Goal: Task Accomplishment & Management: Use online tool/utility

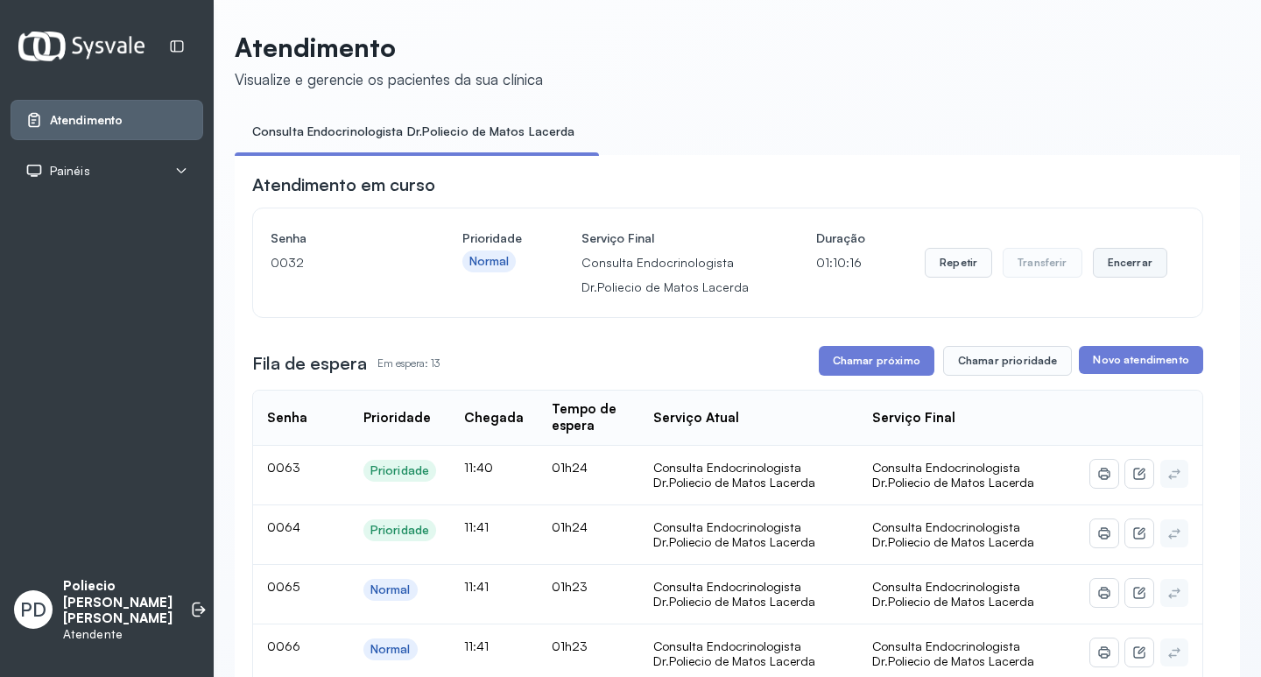
click at [1117, 266] on button "Encerrar" at bounding box center [1130, 263] width 74 height 30
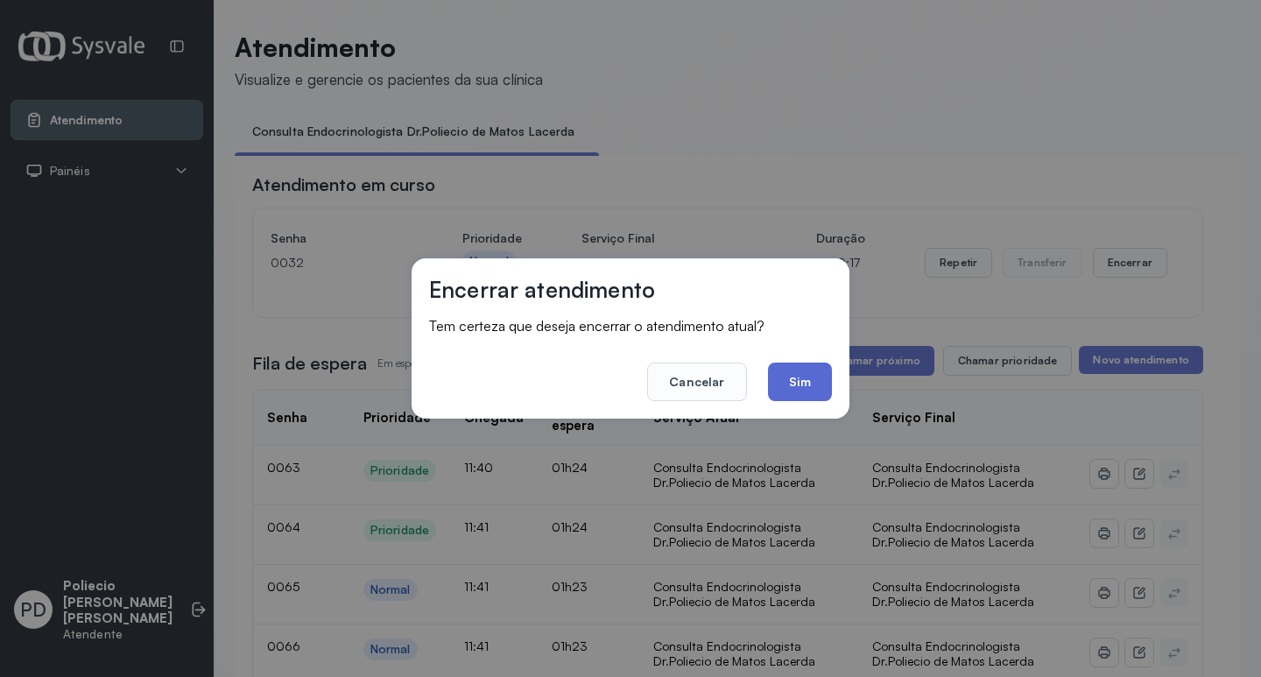
click at [795, 373] on button "Sim" at bounding box center [800, 382] width 64 height 39
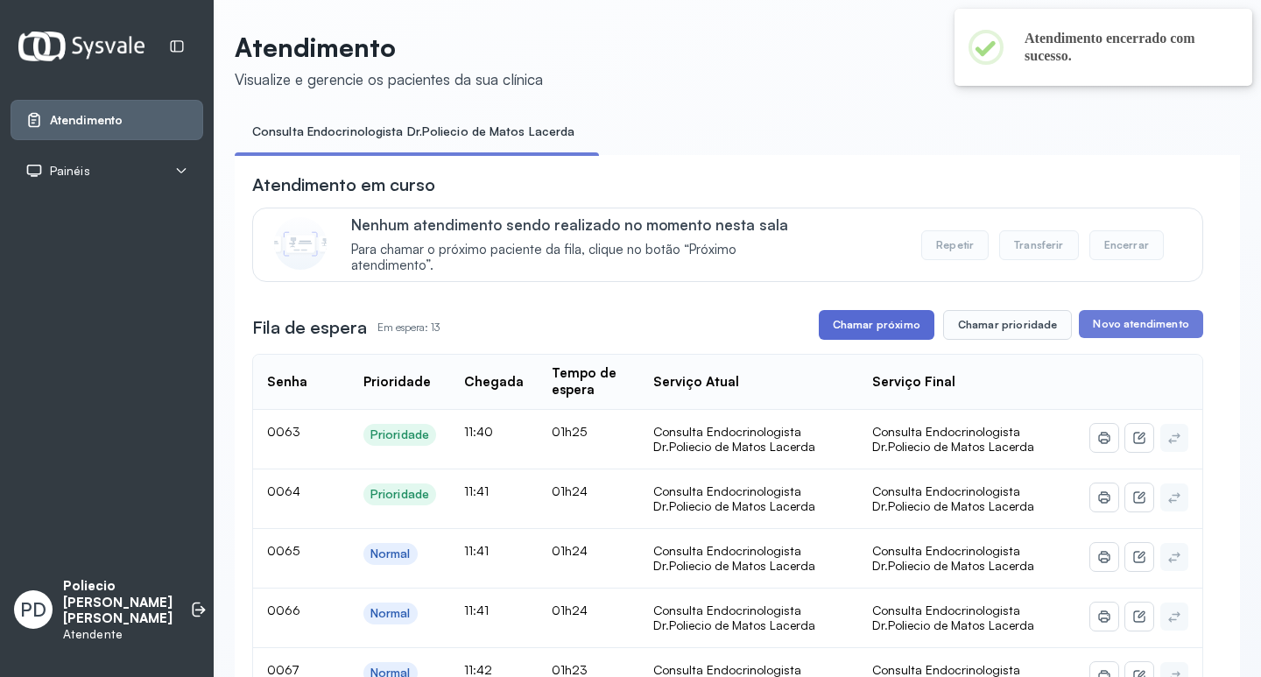
click at [852, 328] on button "Chamar próximo" at bounding box center [877, 325] width 116 height 30
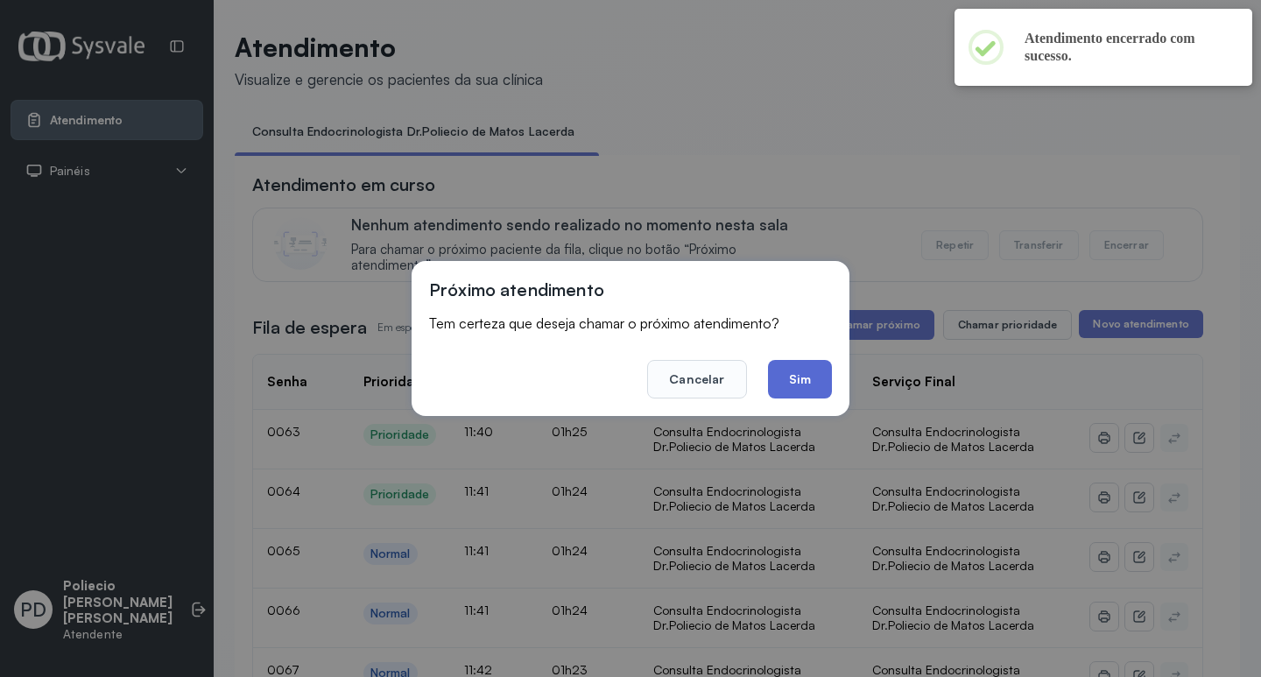
click at [804, 378] on button "Sim" at bounding box center [800, 379] width 64 height 39
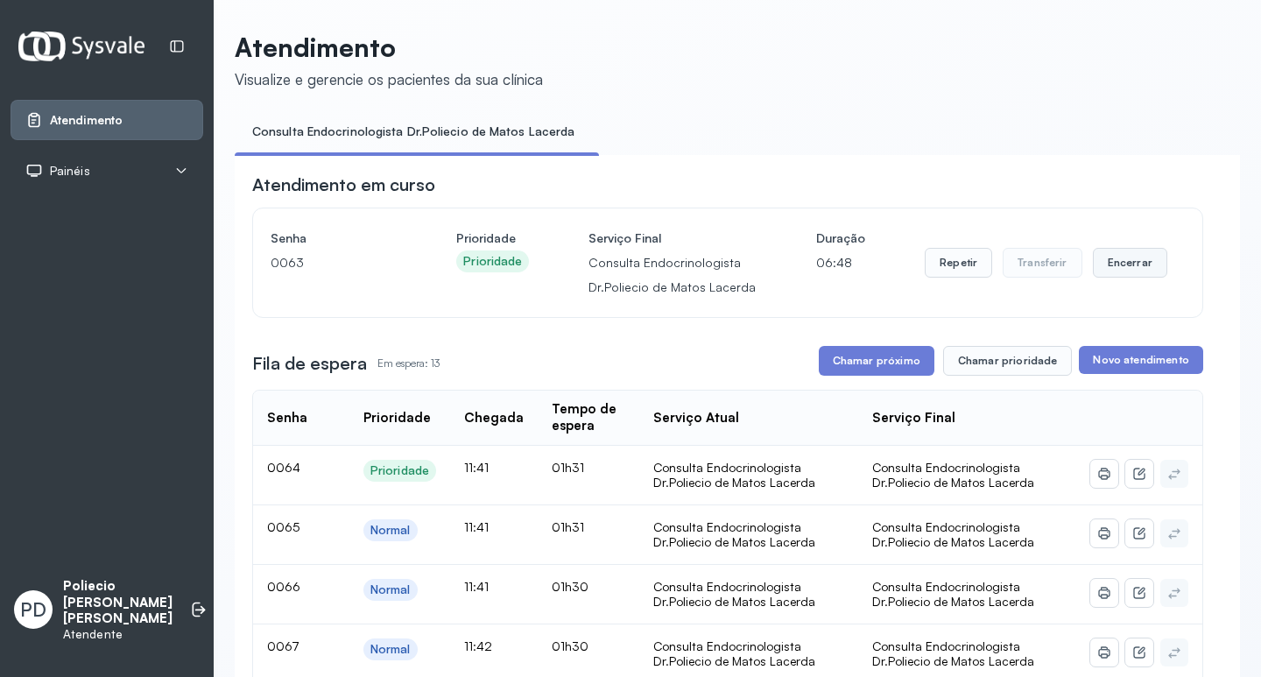
click at [1102, 262] on button "Encerrar" at bounding box center [1130, 263] width 74 height 30
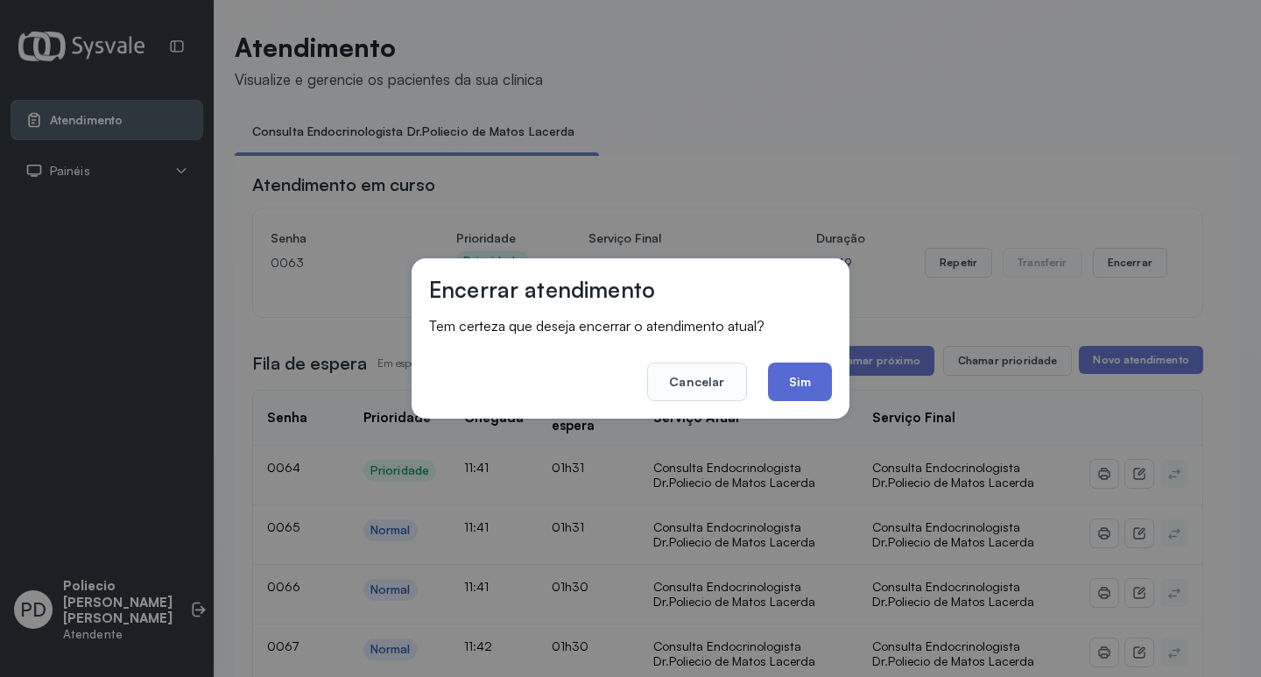
click at [805, 369] on button "Sim" at bounding box center [800, 382] width 64 height 39
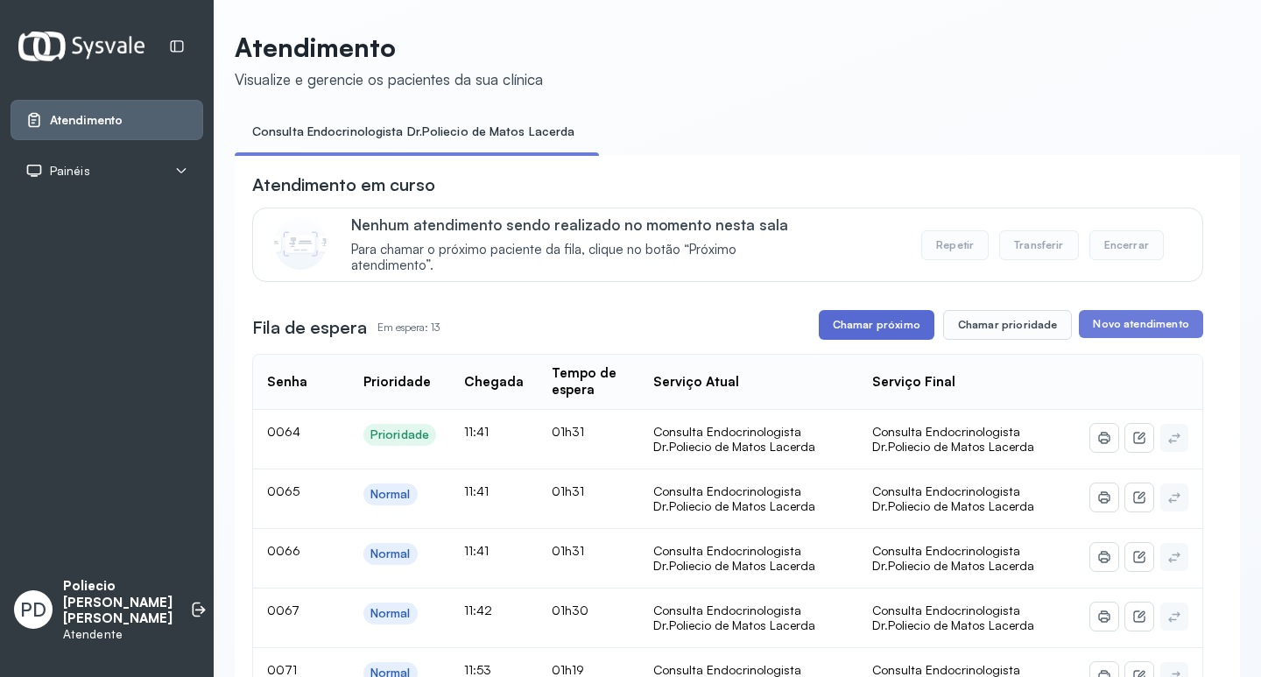
click at [864, 327] on button "Chamar próximo" at bounding box center [877, 325] width 116 height 30
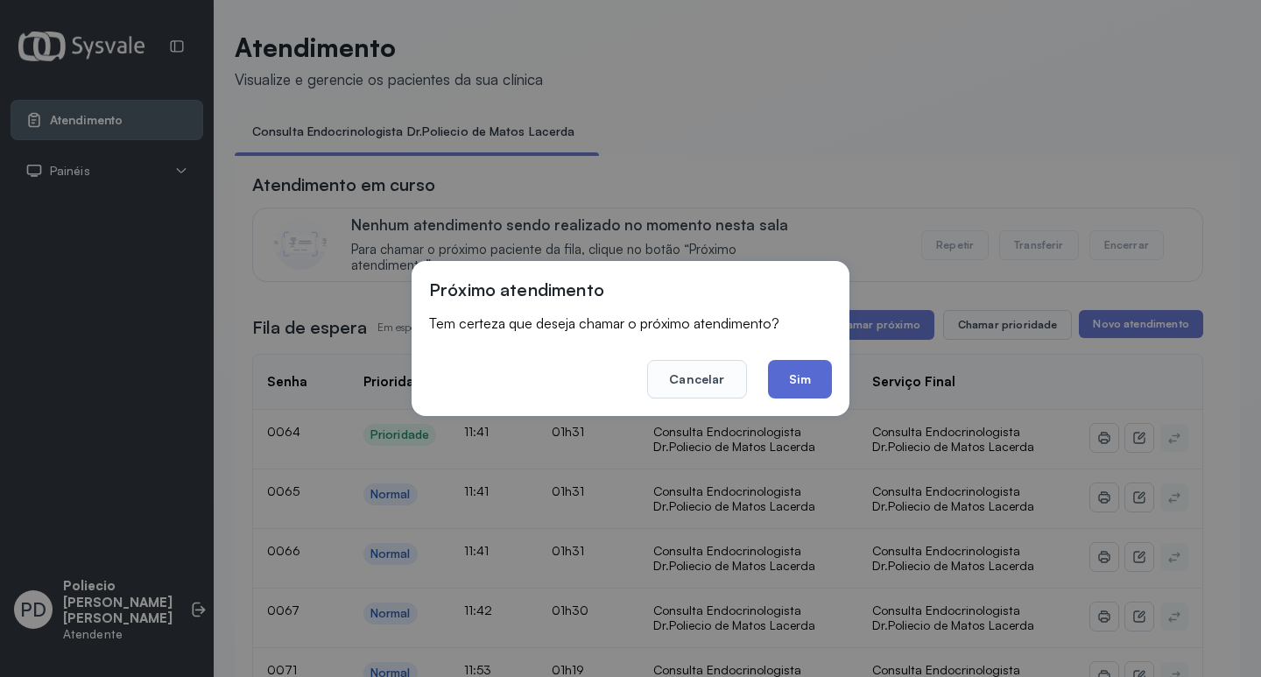
click at [812, 370] on button "Sim" at bounding box center [800, 379] width 64 height 39
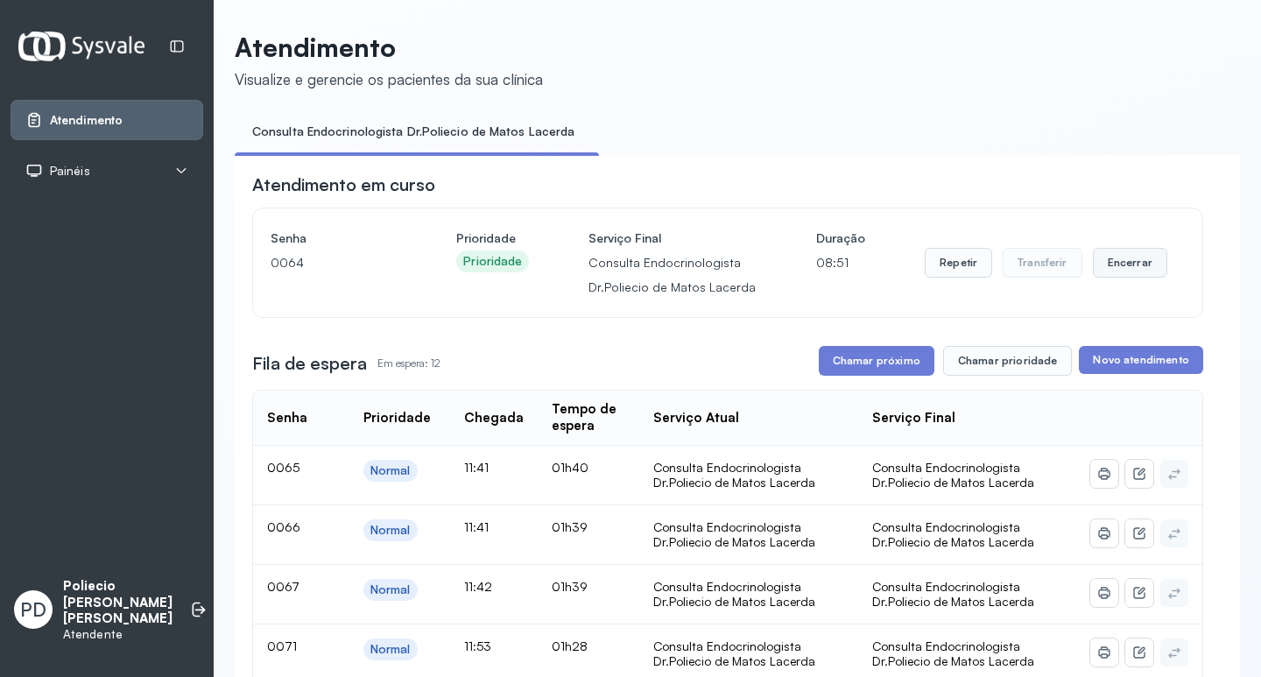
click at [1118, 262] on button "Encerrar" at bounding box center [1130, 263] width 74 height 30
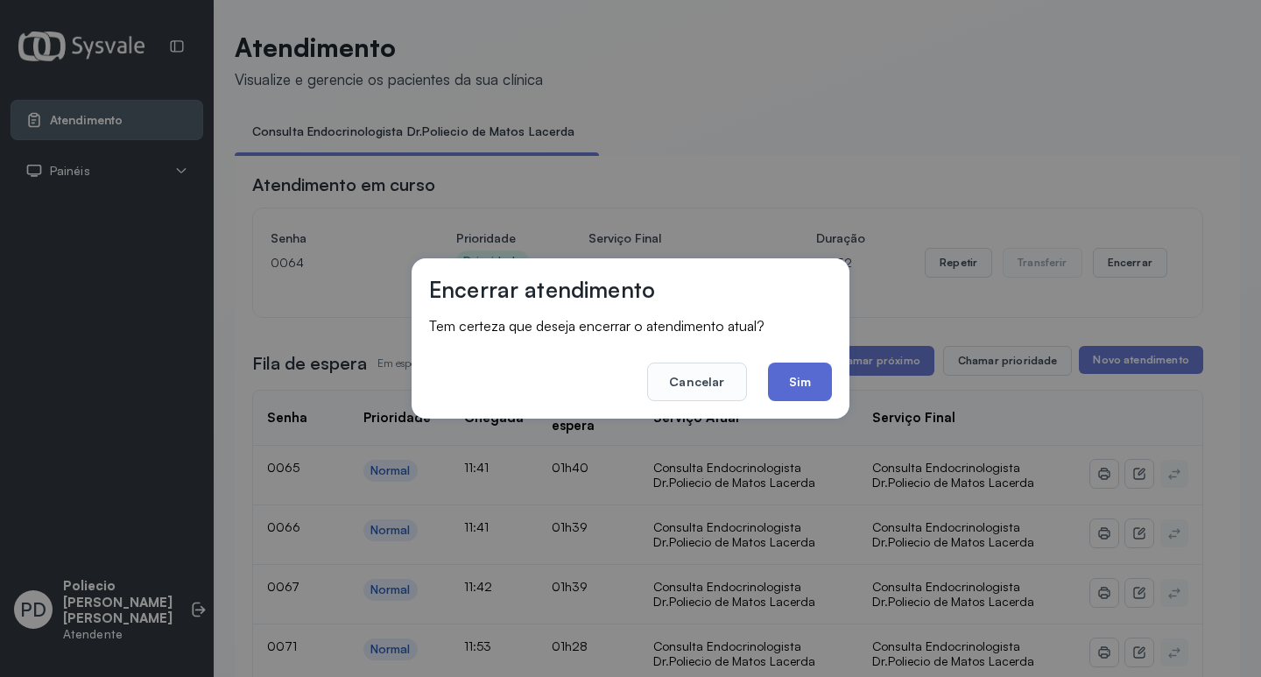
click at [789, 387] on button "Sim" at bounding box center [800, 382] width 64 height 39
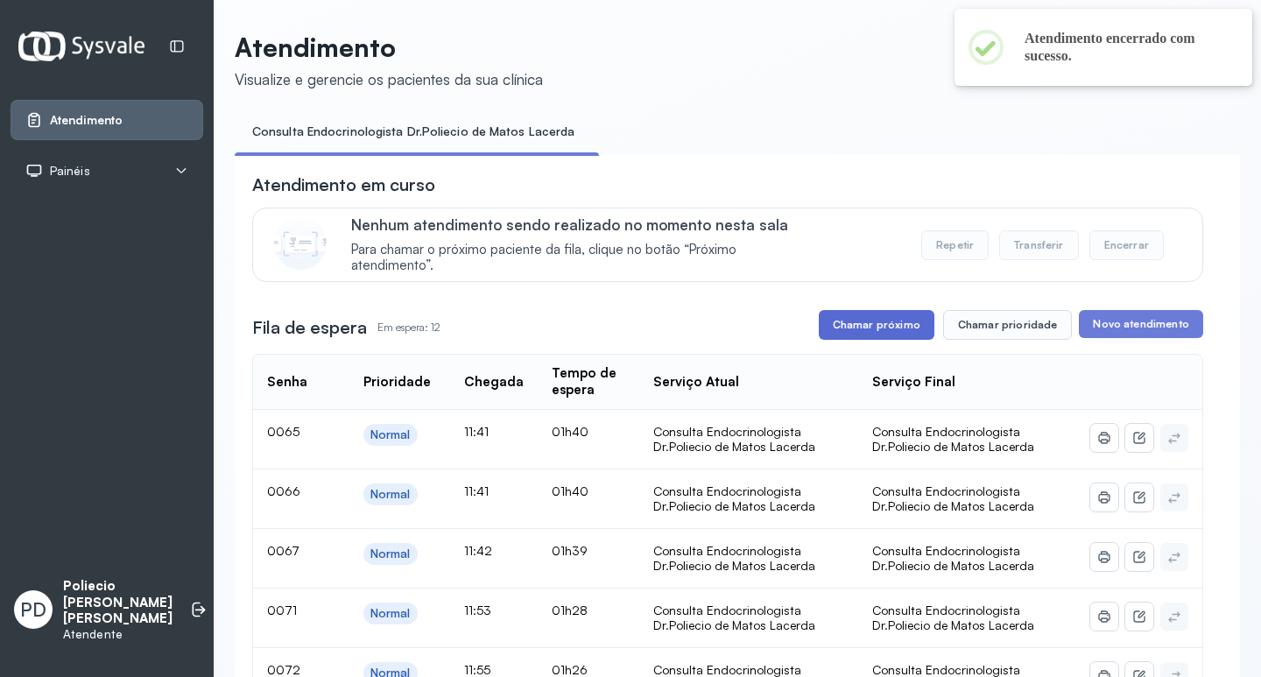
click at [872, 325] on button "Chamar próximo" at bounding box center [877, 325] width 116 height 30
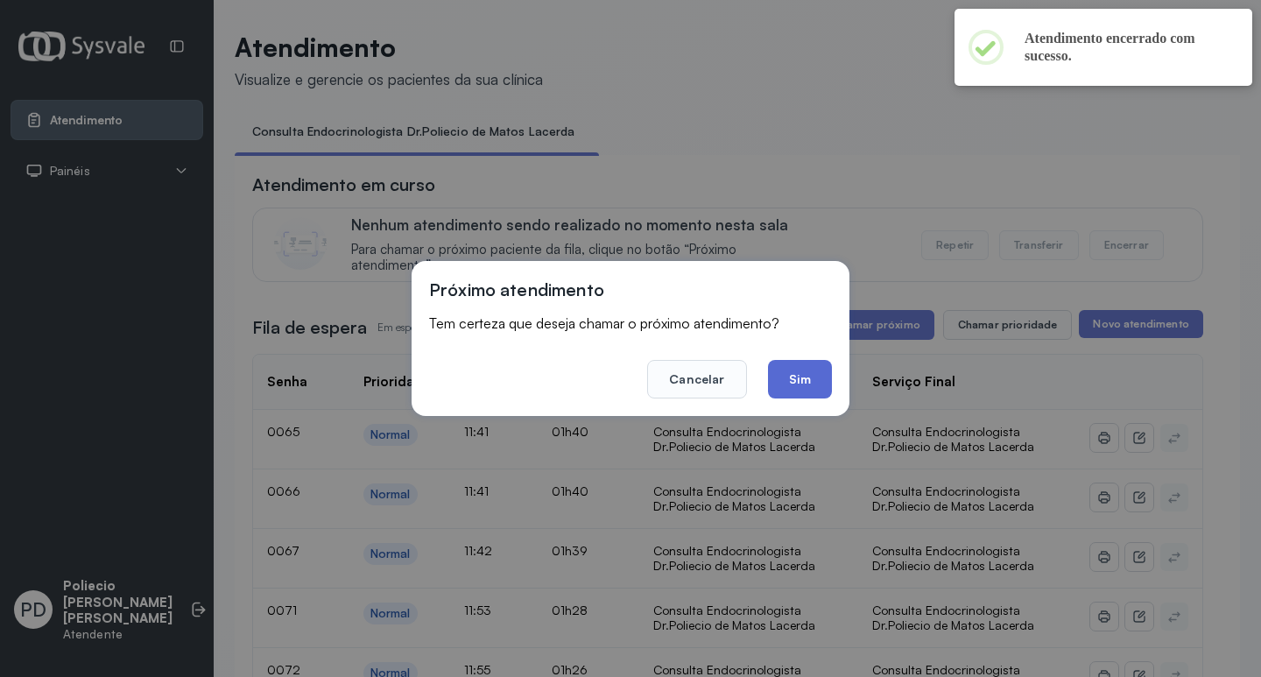
click at [816, 379] on button "Sim" at bounding box center [800, 379] width 64 height 39
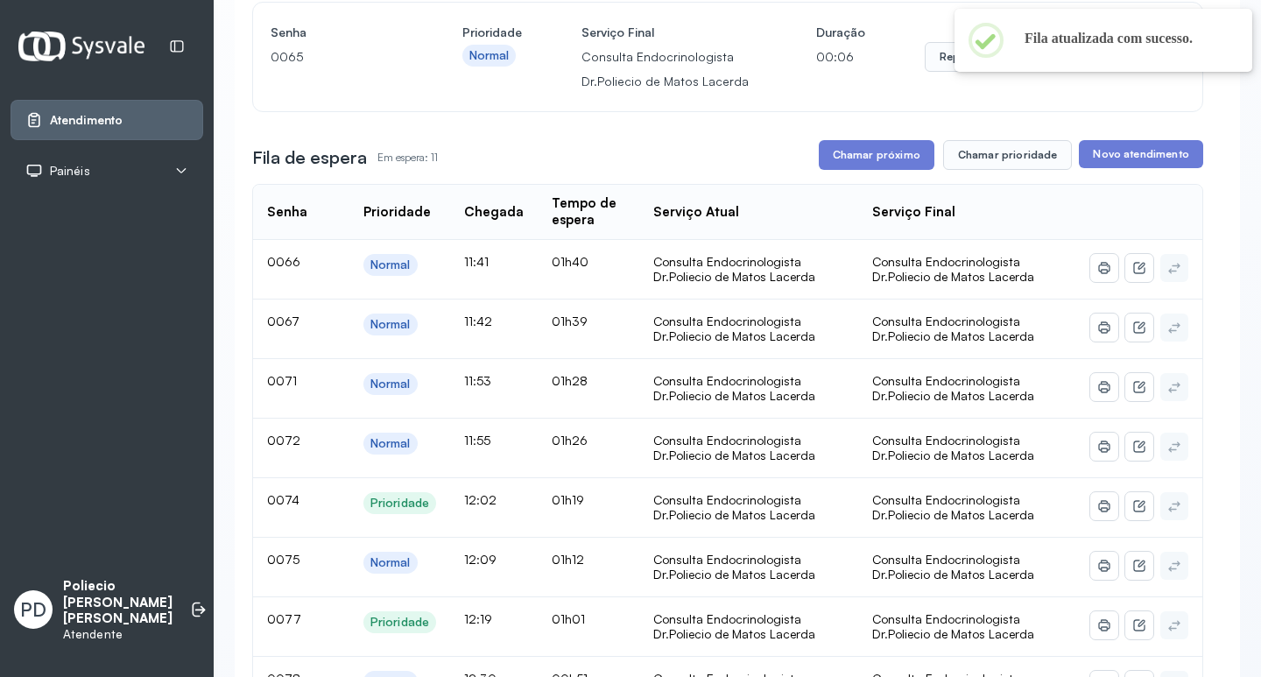
scroll to position [175, 0]
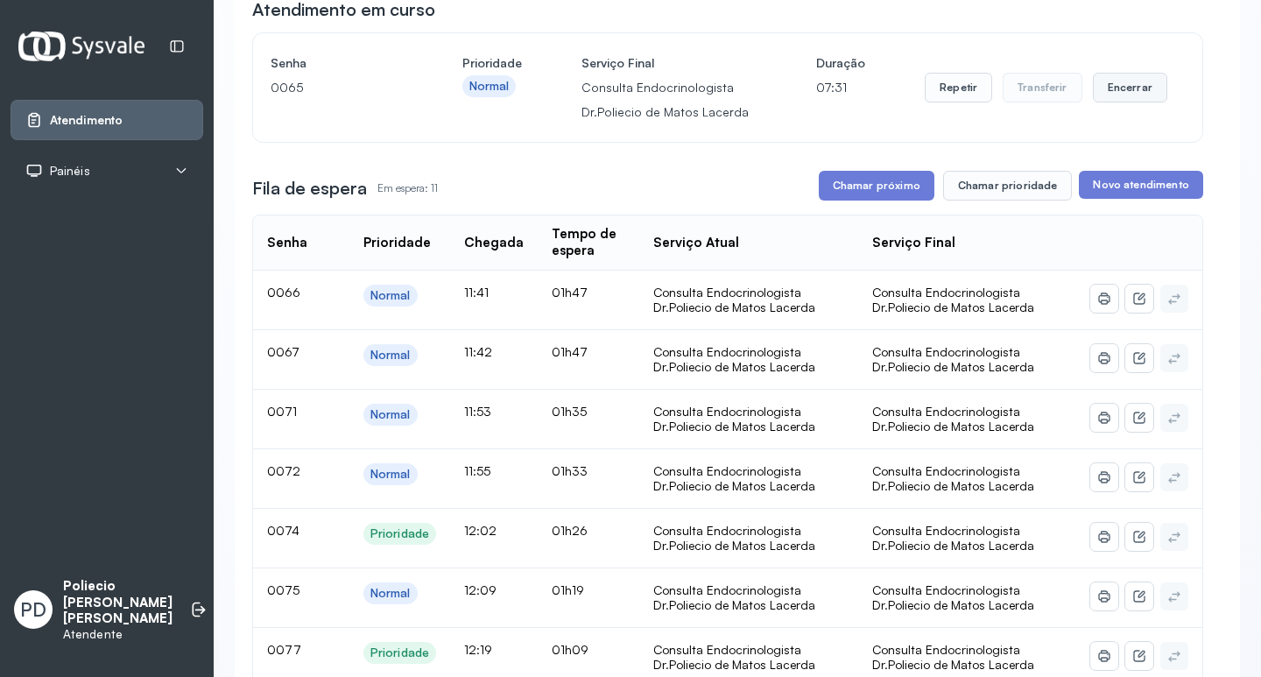
click at [1125, 85] on button "Encerrar" at bounding box center [1130, 88] width 74 height 30
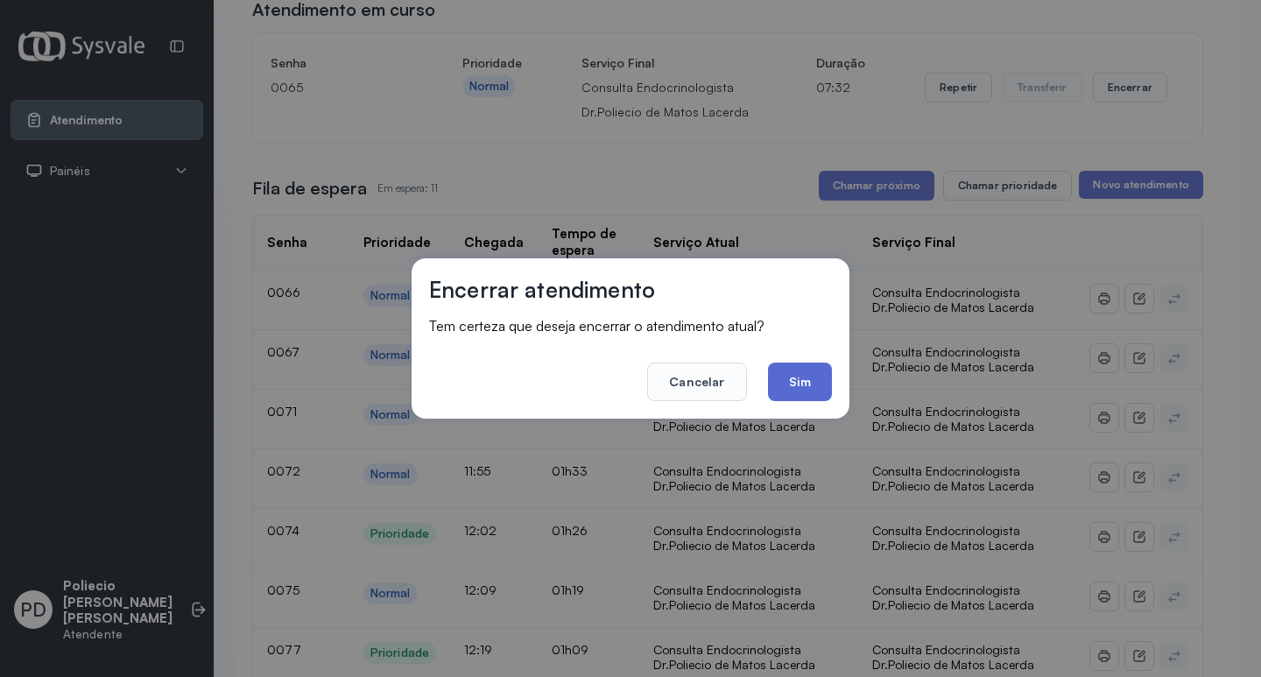
click at [793, 370] on button "Sim" at bounding box center [800, 382] width 64 height 39
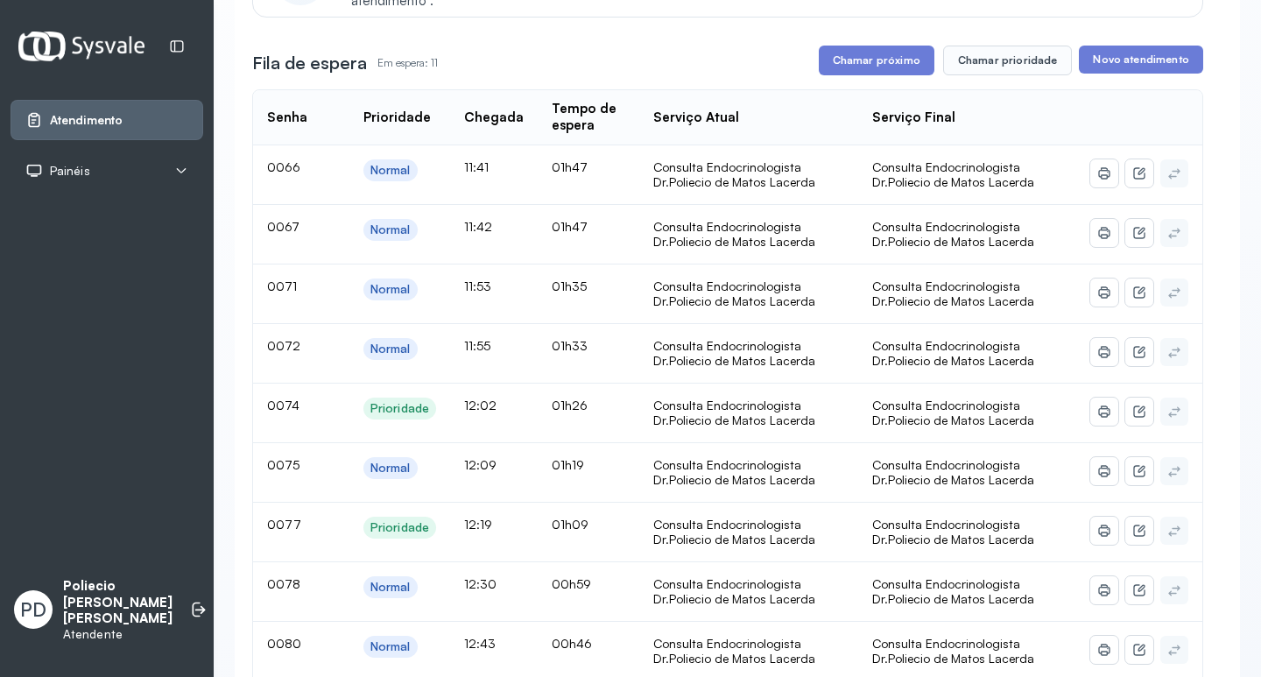
scroll to position [263, 0]
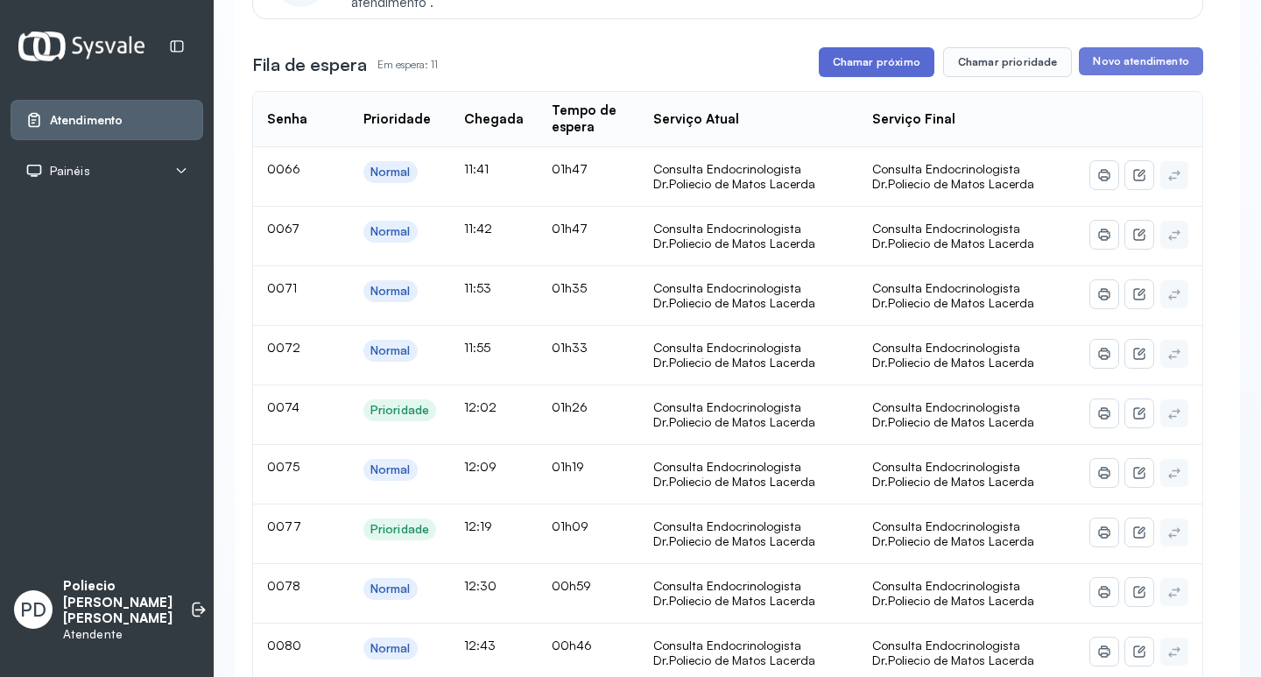
click at [844, 60] on button "Chamar próximo" at bounding box center [877, 62] width 116 height 30
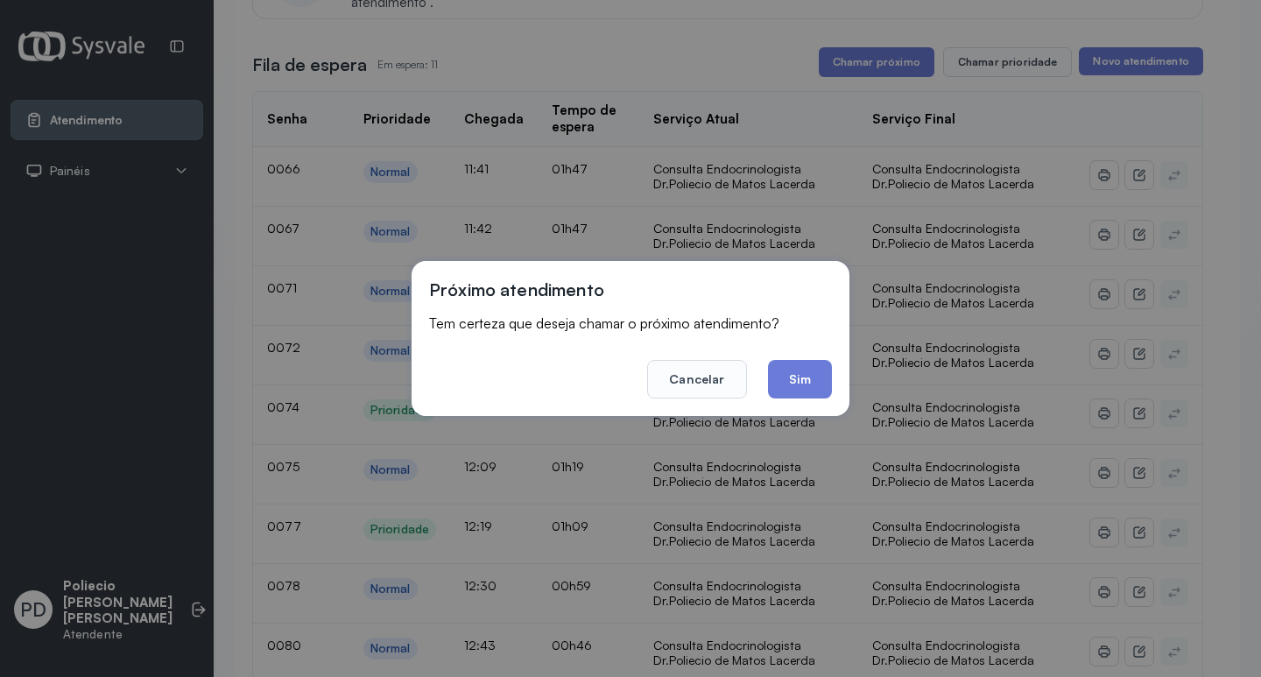
click at [799, 378] on button "Sim" at bounding box center [800, 379] width 64 height 39
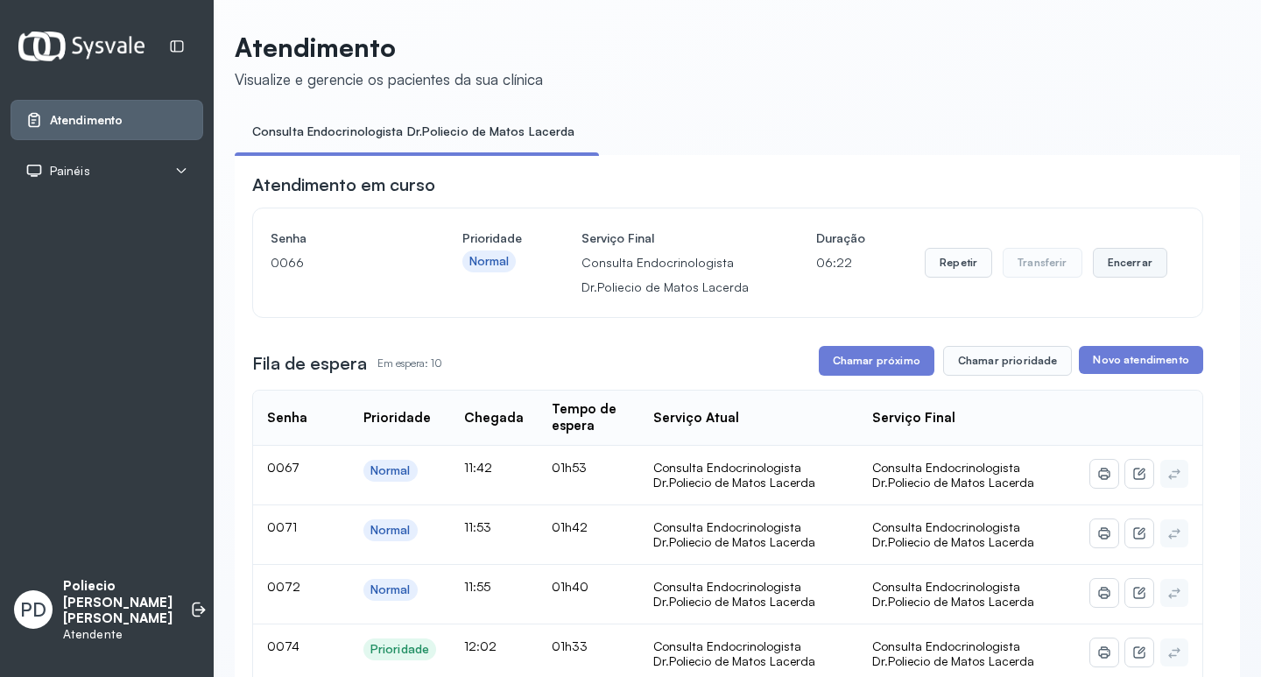
click at [1100, 263] on button "Encerrar" at bounding box center [1130, 263] width 74 height 30
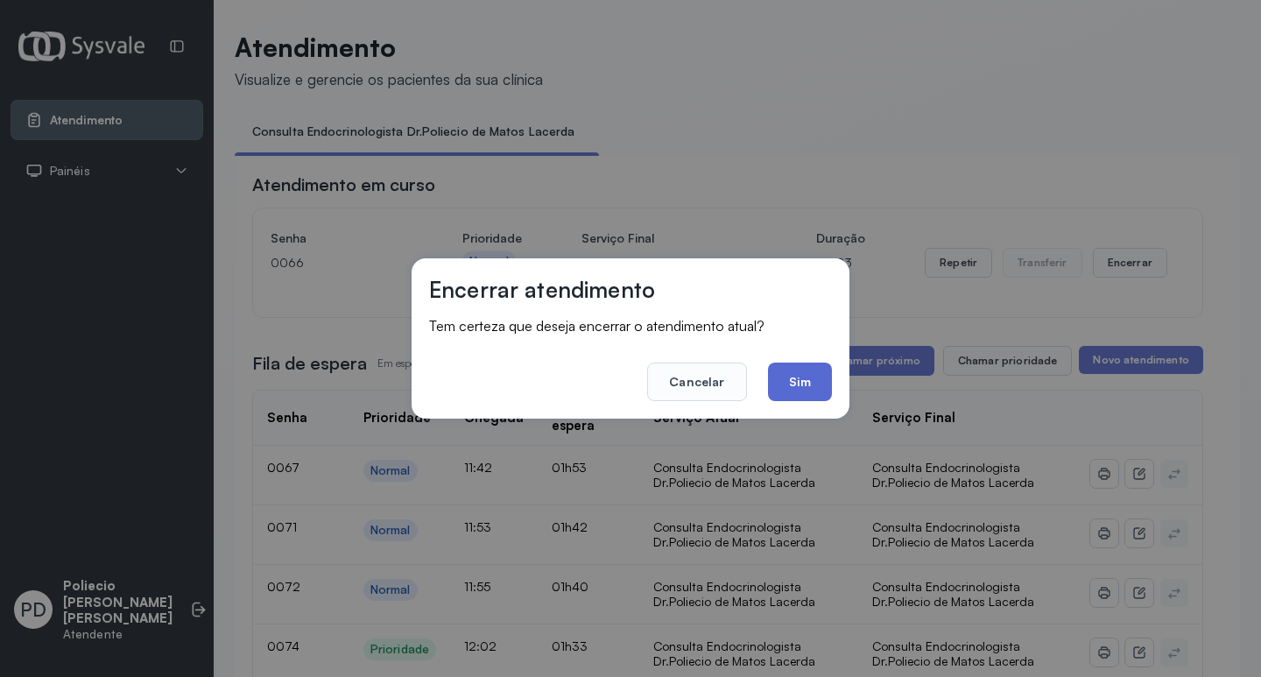
click at [786, 385] on button "Sim" at bounding box center [800, 382] width 64 height 39
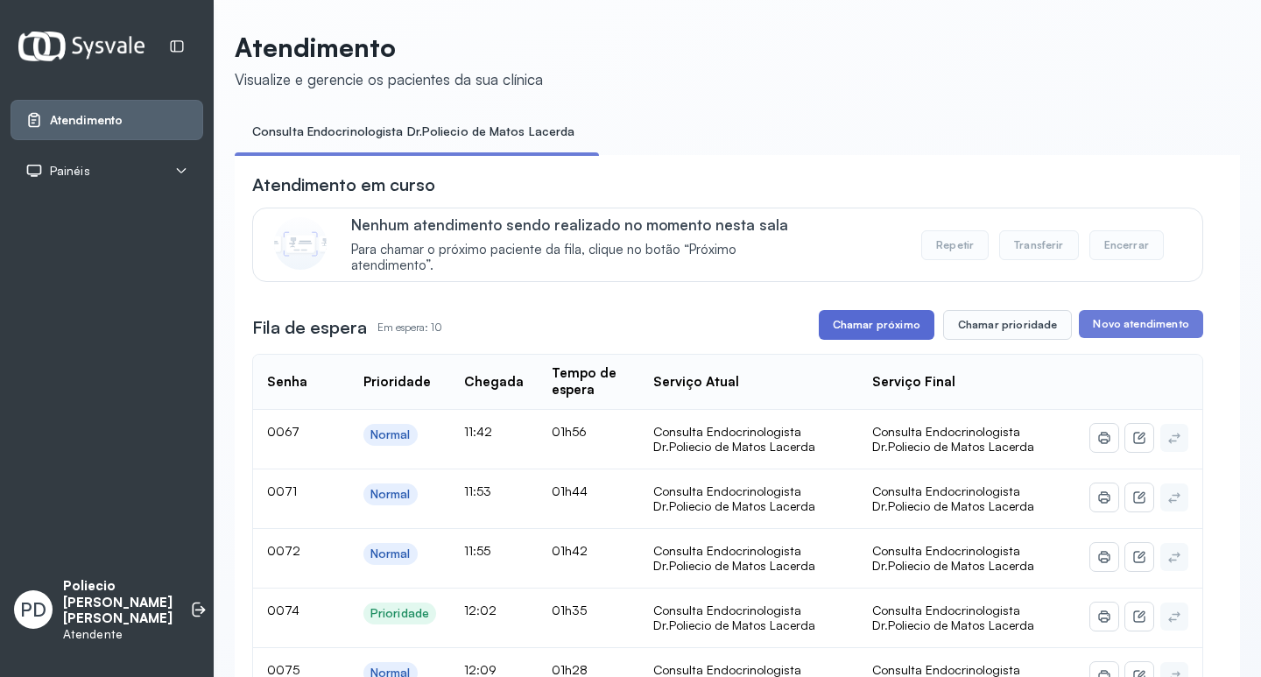
click at [867, 323] on button "Chamar próximo" at bounding box center [877, 325] width 116 height 30
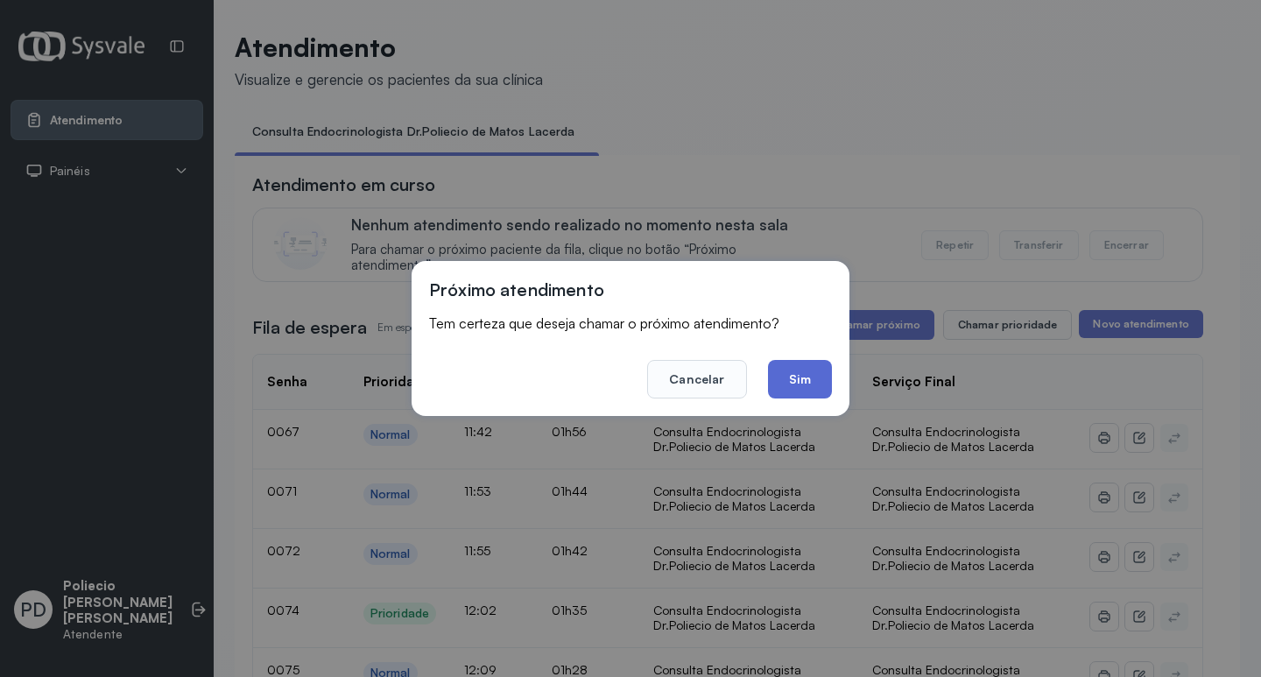
click at [787, 382] on button "Sim" at bounding box center [800, 379] width 64 height 39
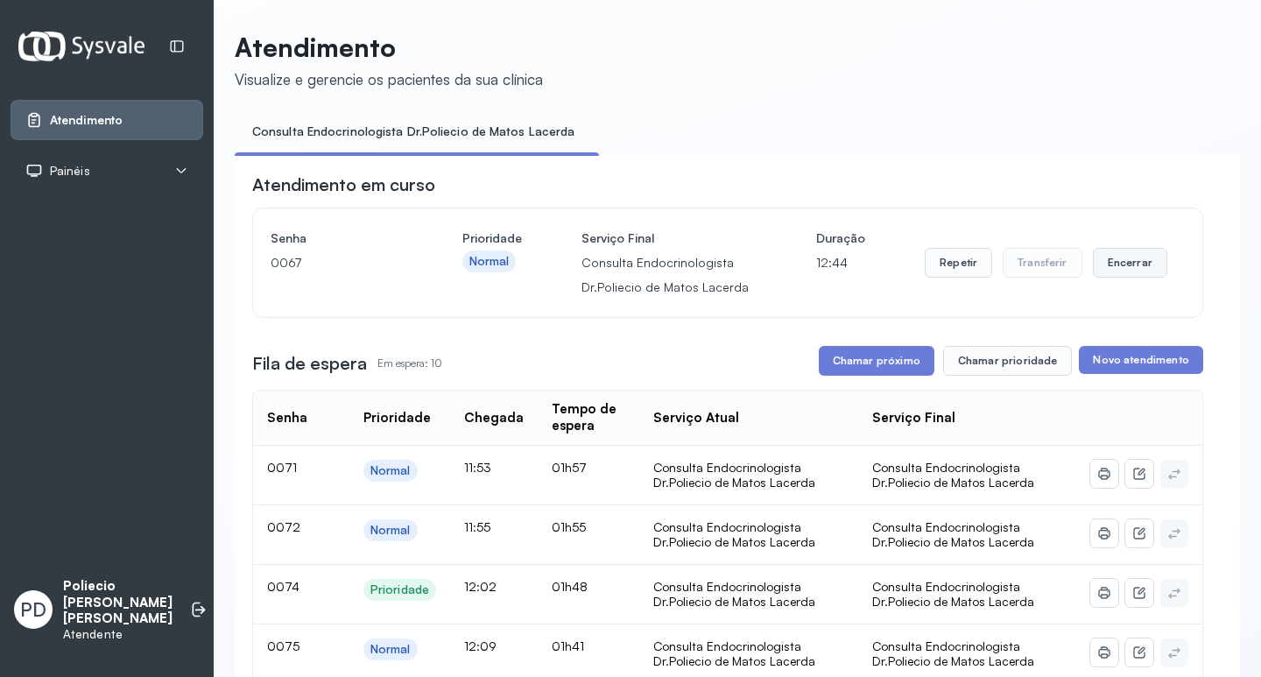
click at [1098, 264] on button "Encerrar" at bounding box center [1130, 263] width 74 height 30
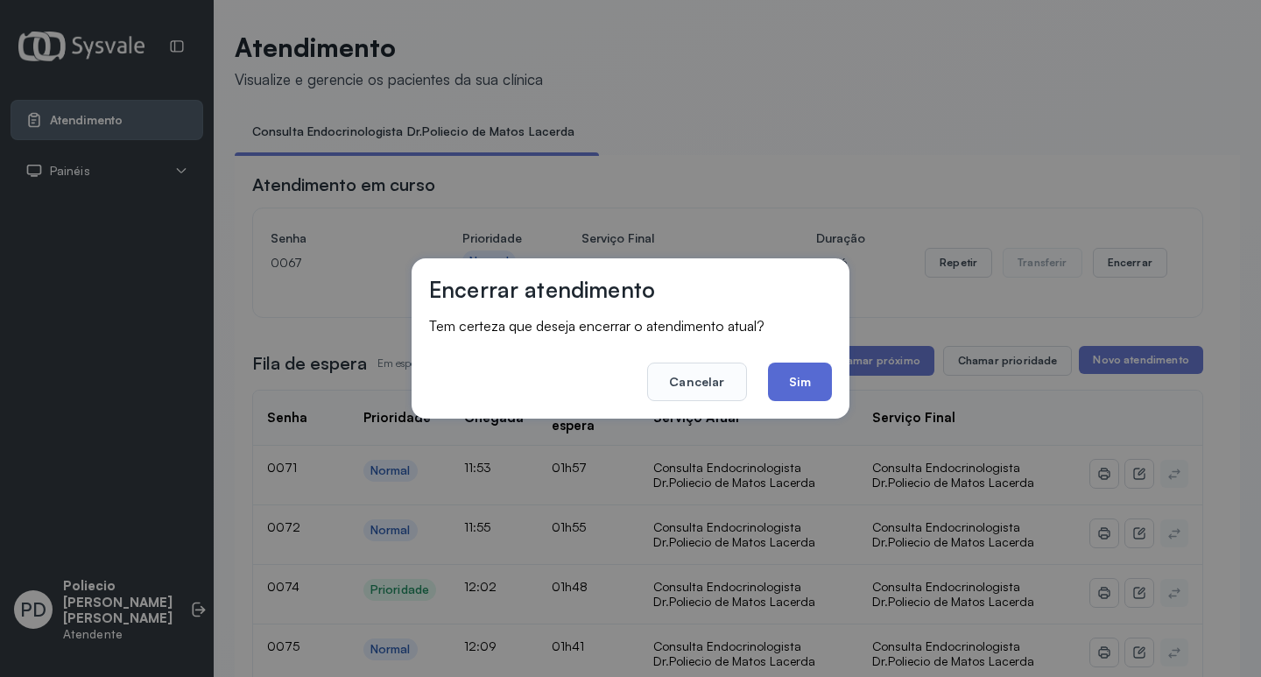
click at [784, 385] on button "Sim" at bounding box center [800, 382] width 64 height 39
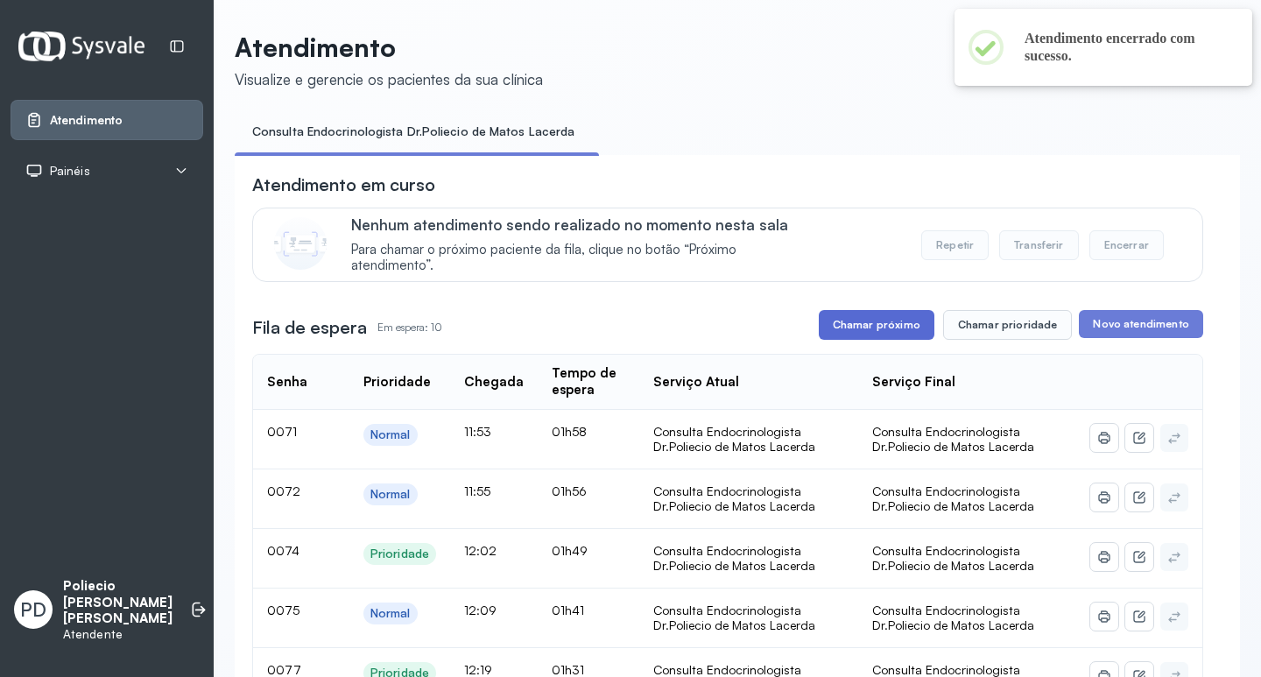
click at [877, 327] on button "Chamar próximo" at bounding box center [877, 325] width 116 height 30
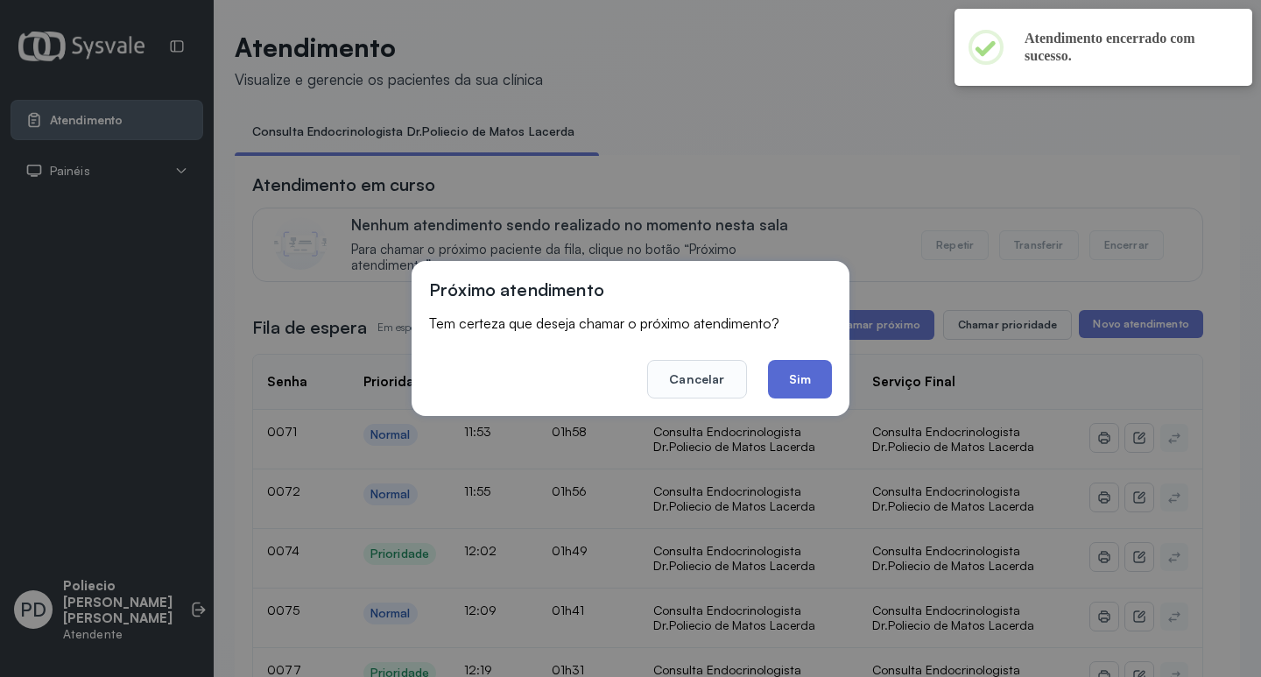
click at [779, 365] on button "Sim" at bounding box center [800, 379] width 64 height 39
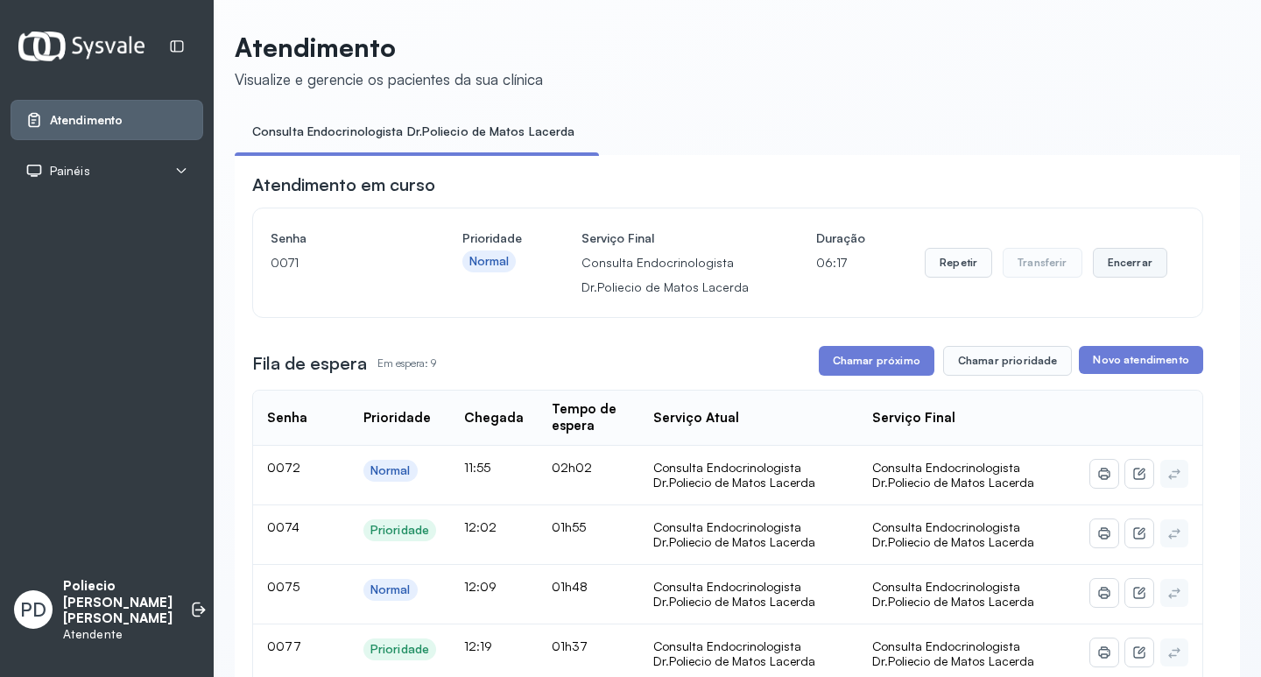
click at [1127, 265] on button "Encerrar" at bounding box center [1130, 263] width 74 height 30
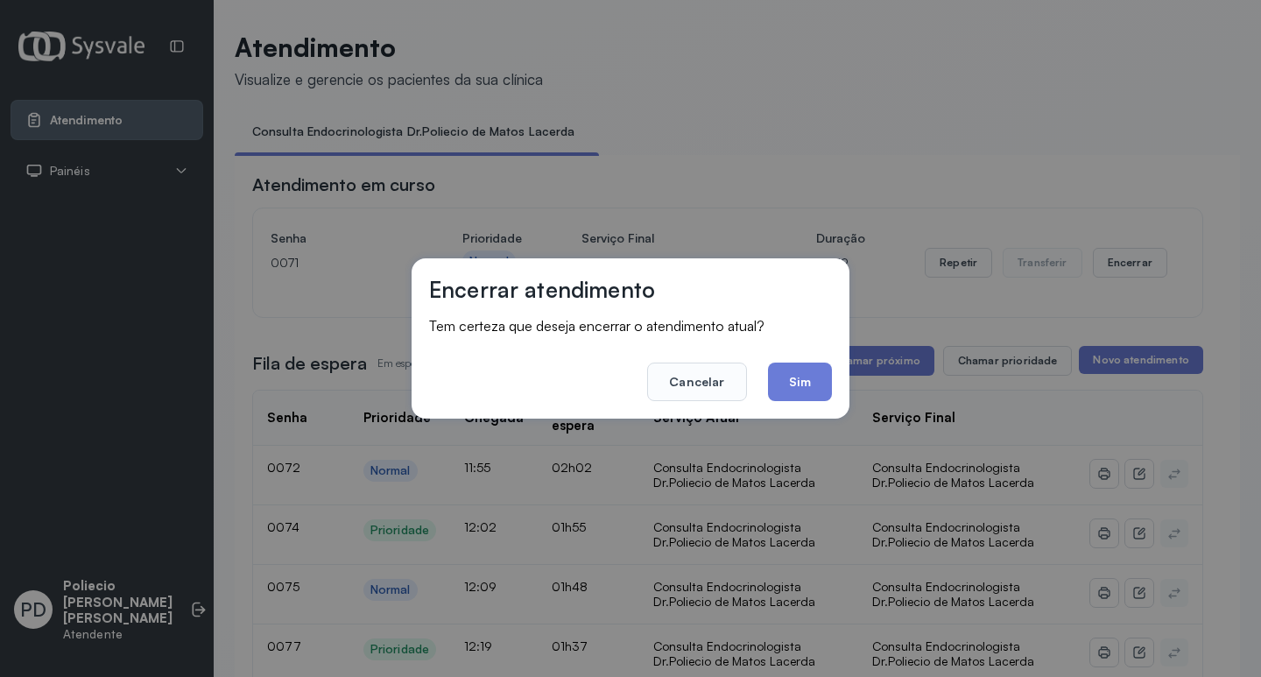
click at [790, 385] on button "Sim" at bounding box center [800, 382] width 64 height 39
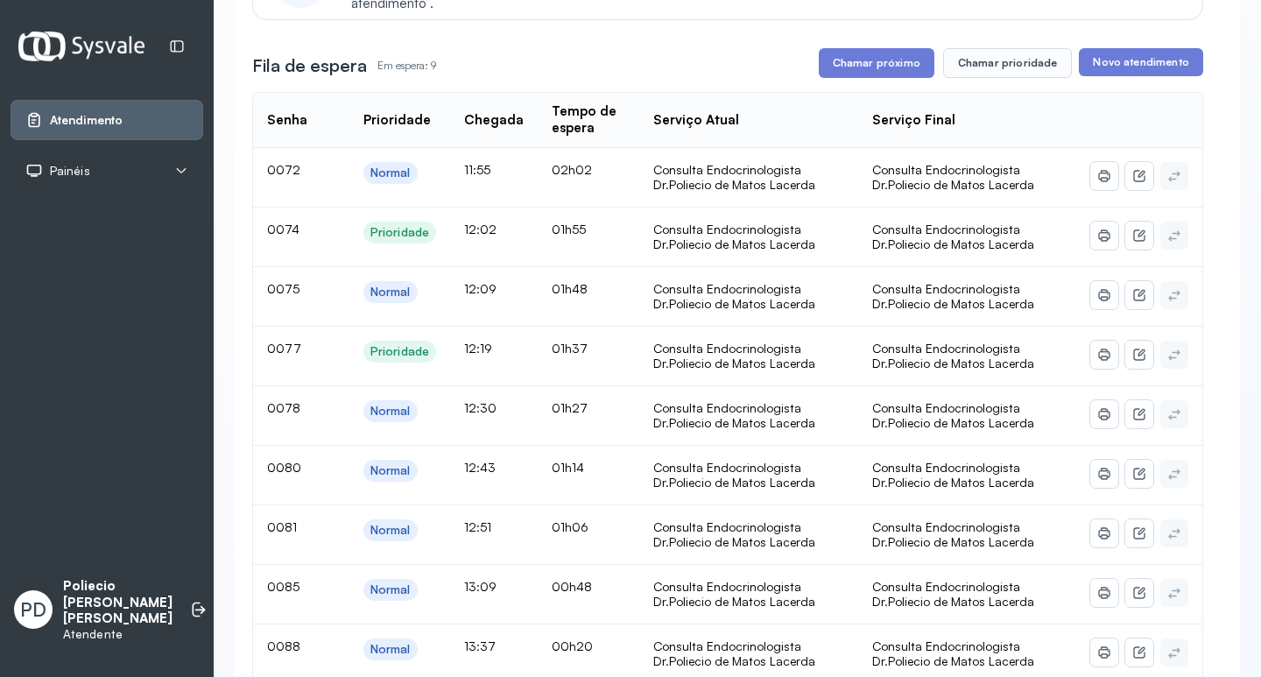
scroll to position [263, 0]
click at [983, 66] on button "Chamar prioridade" at bounding box center [1008, 62] width 130 height 30
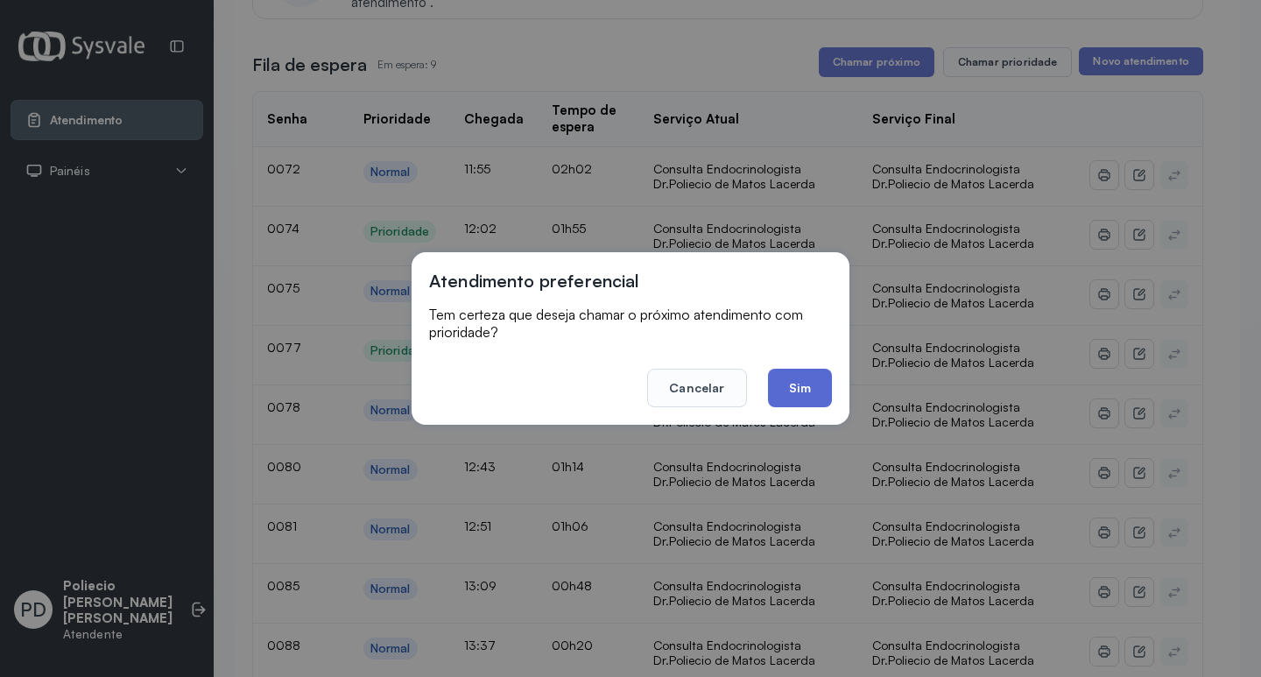
click at [792, 387] on button "Sim" at bounding box center [800, 388] width 64 height 39
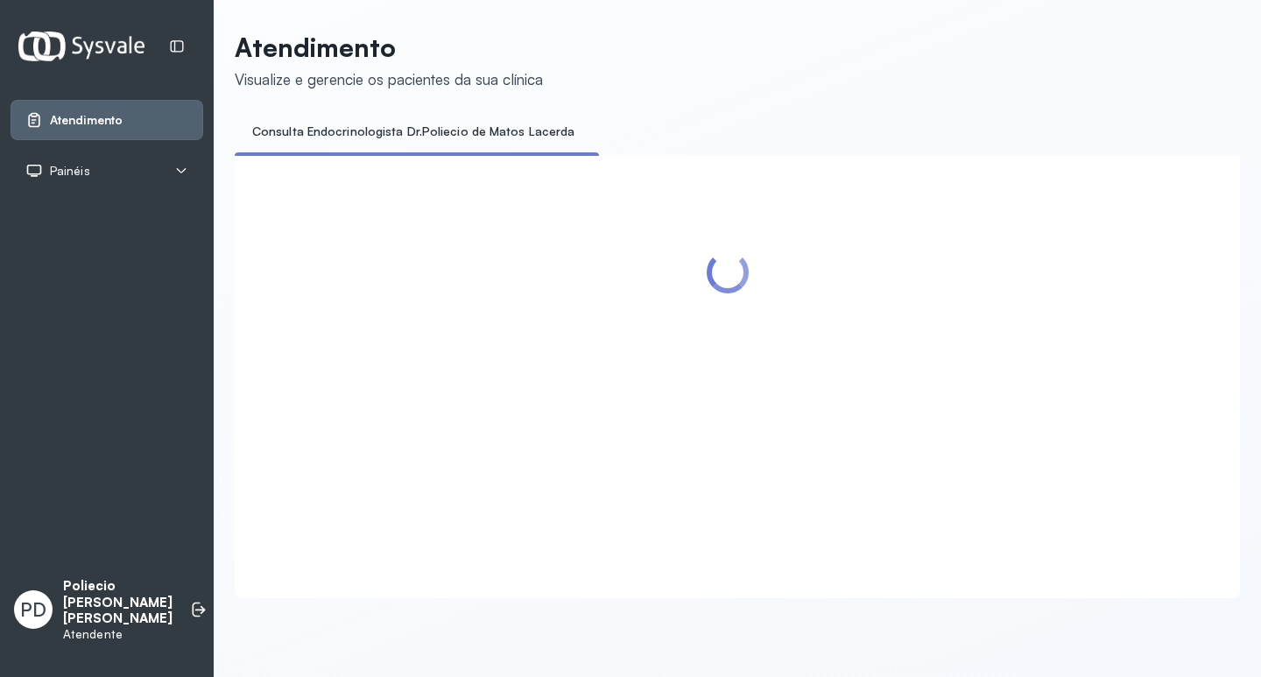
scroll to position [0, 0]
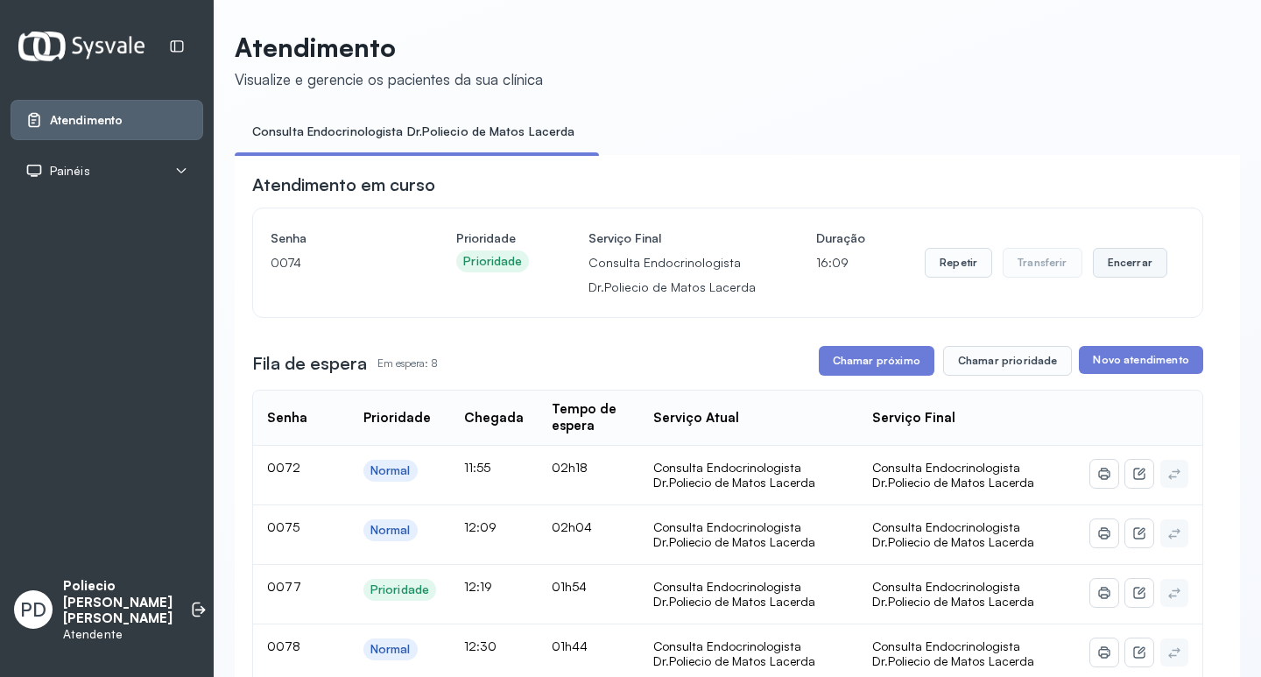
click at [1110, 260] on button "Encerrar" at bounding box center [1130, 263] width 74 height 30
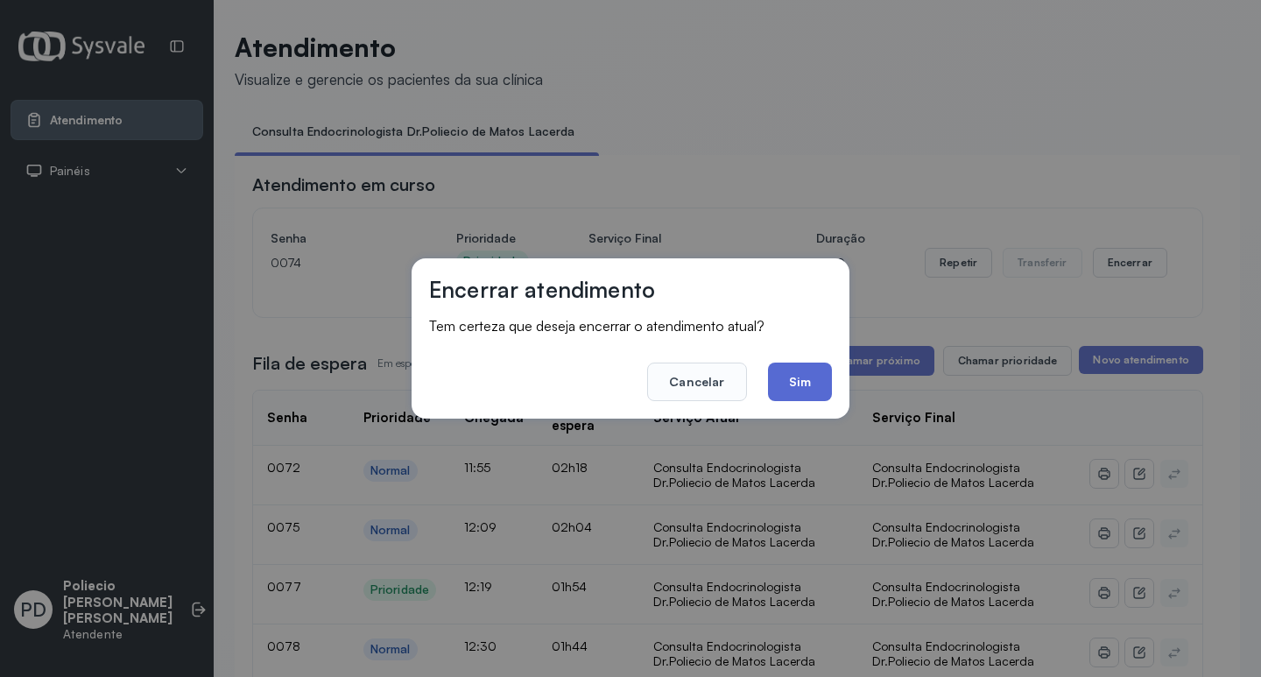
click at [801, 374] on button "Sim" at bounding box center [800, 382] width 64 height 39
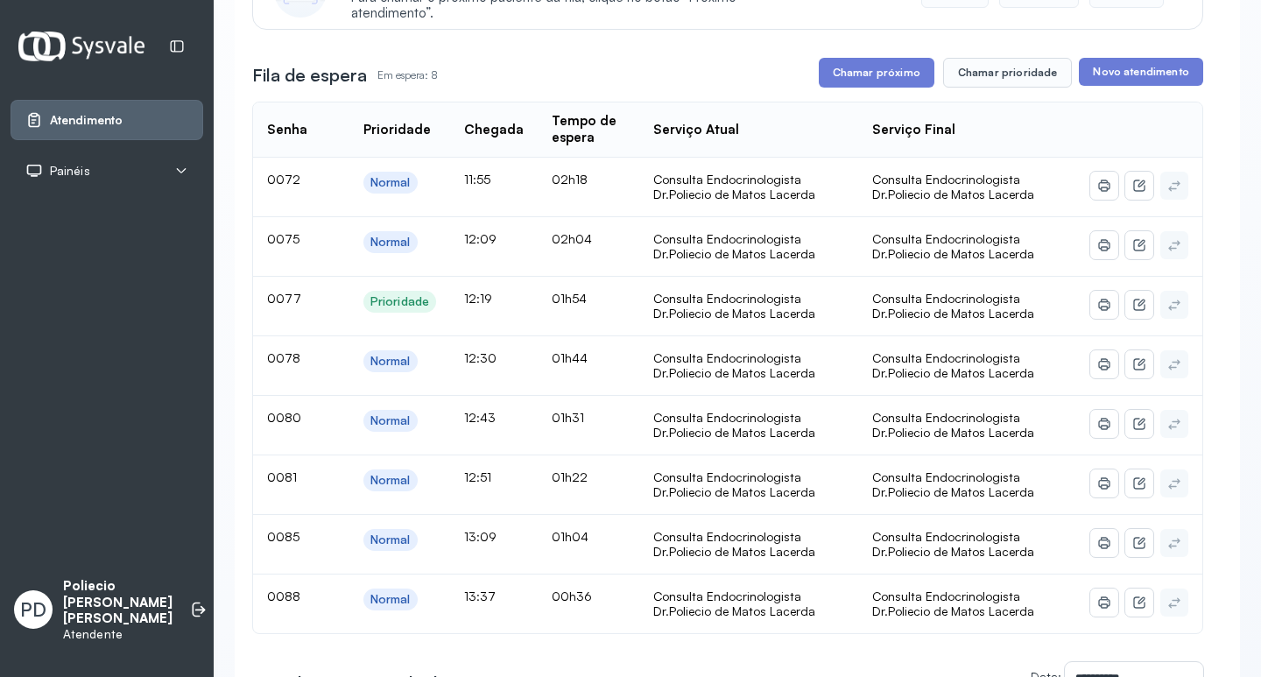
scroll to position [263, 0]
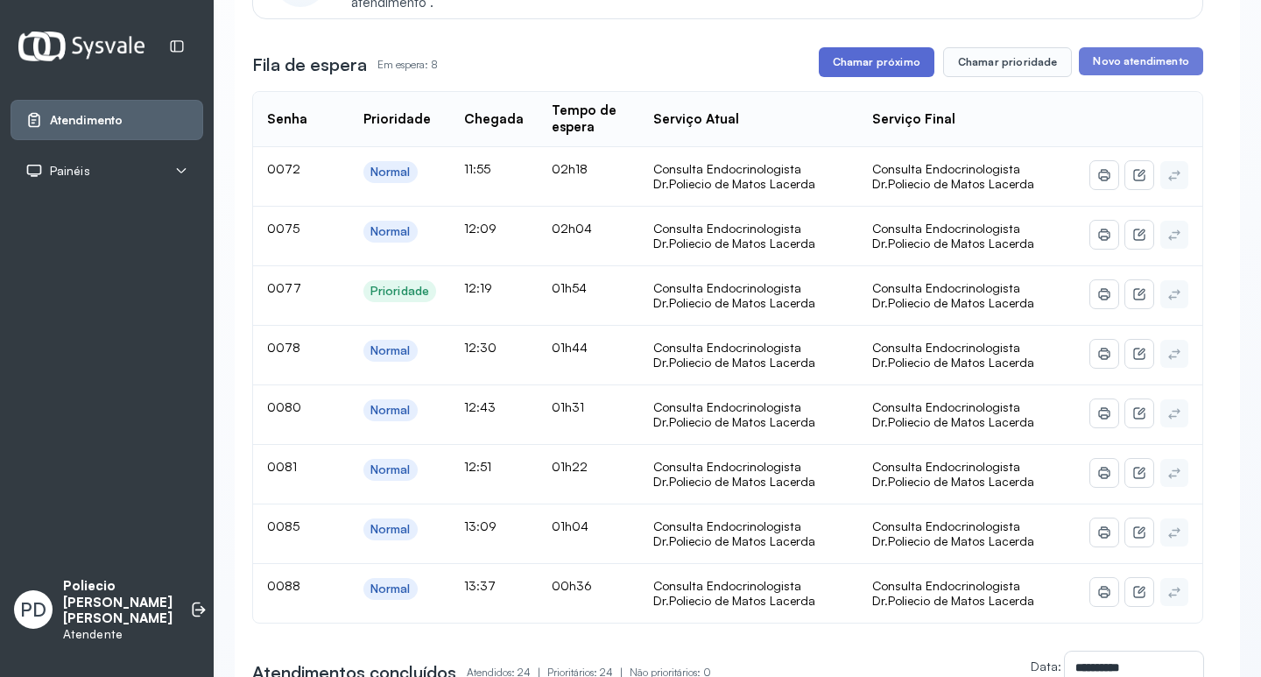
click at [885, 61] on button "Chamar próximo" at bounding box center [877, 62] width 116 height 30
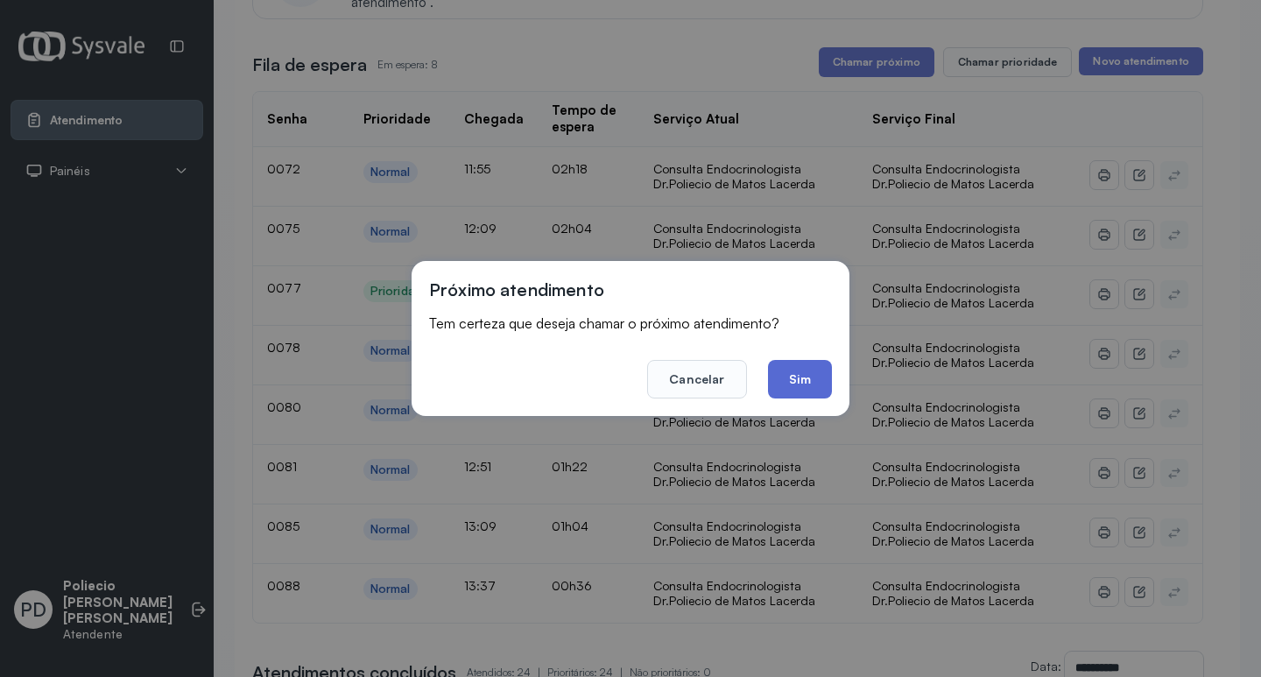
click at [809, 370] on button "Sim" at bounding box center [800, 379] width 64 height 39
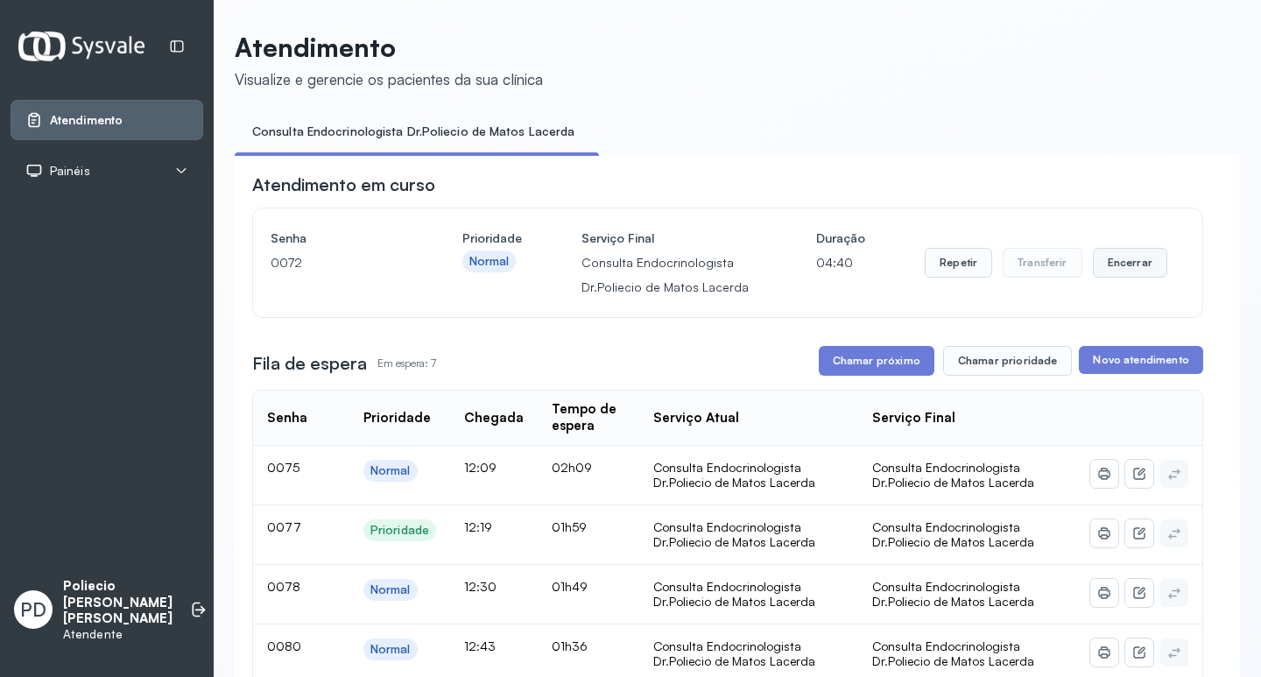
click at [1131, 263] on button "Encerrar" at bounding box center [1130, 263] width 74 height 30
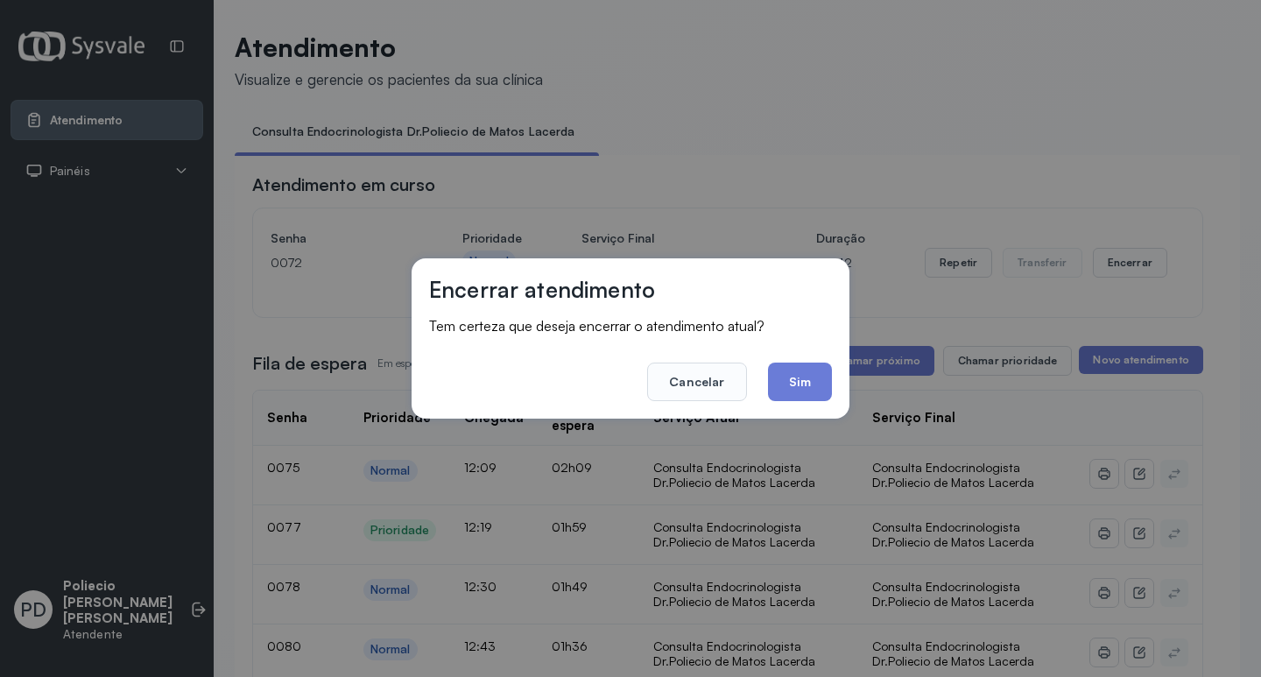
click at [786, 381] on button "Sim" at bounding box center [800, 382] width 64 height 39
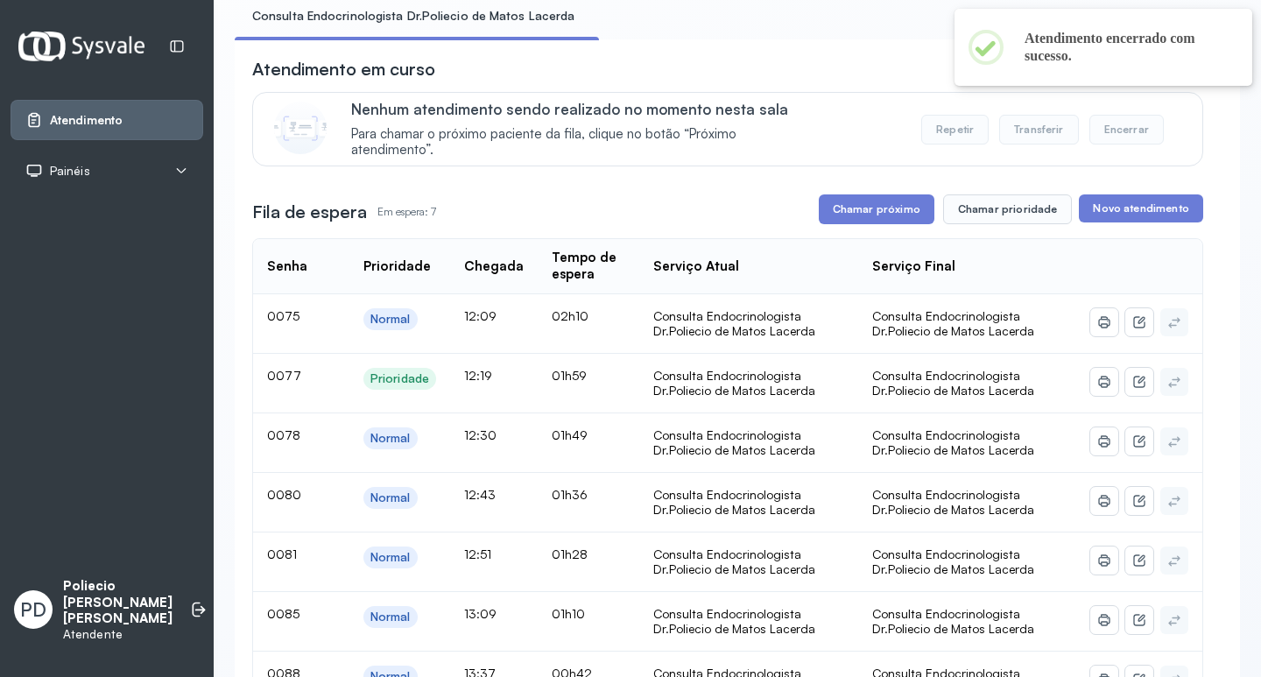
scroll to position [263, 0]
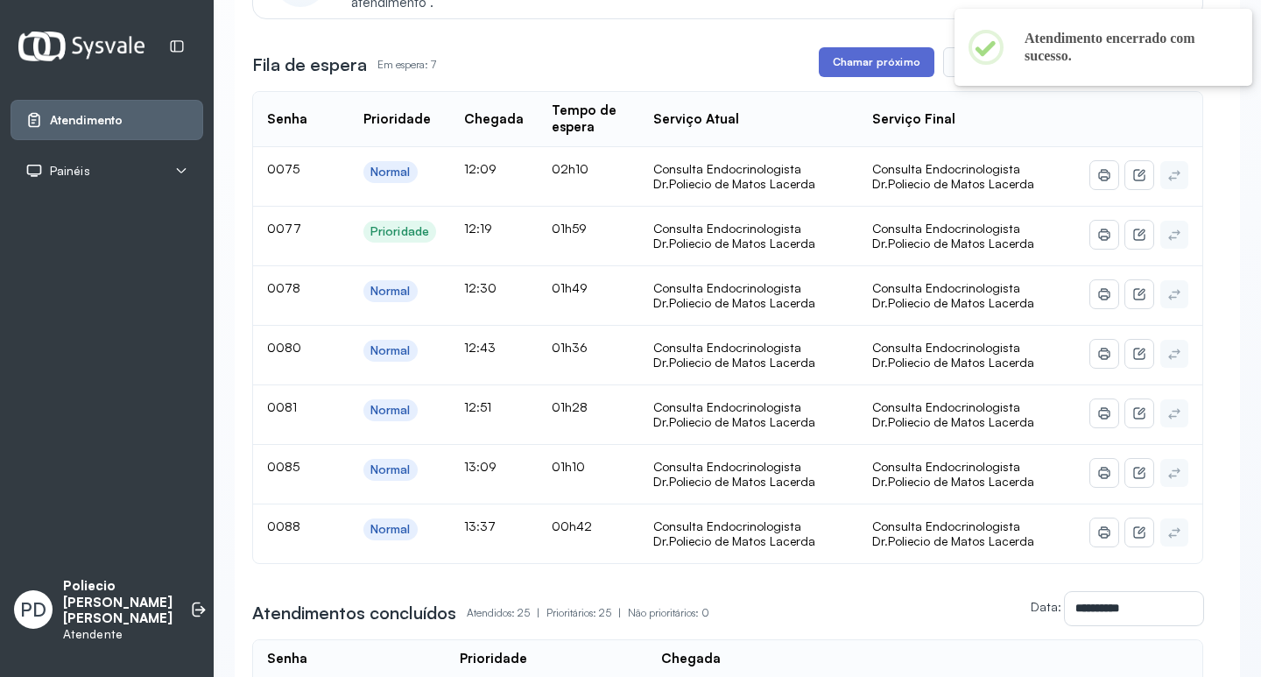
click at [856, 62] on button "Chamar próximo" at bounding box center [877, 62] width 116 height 30
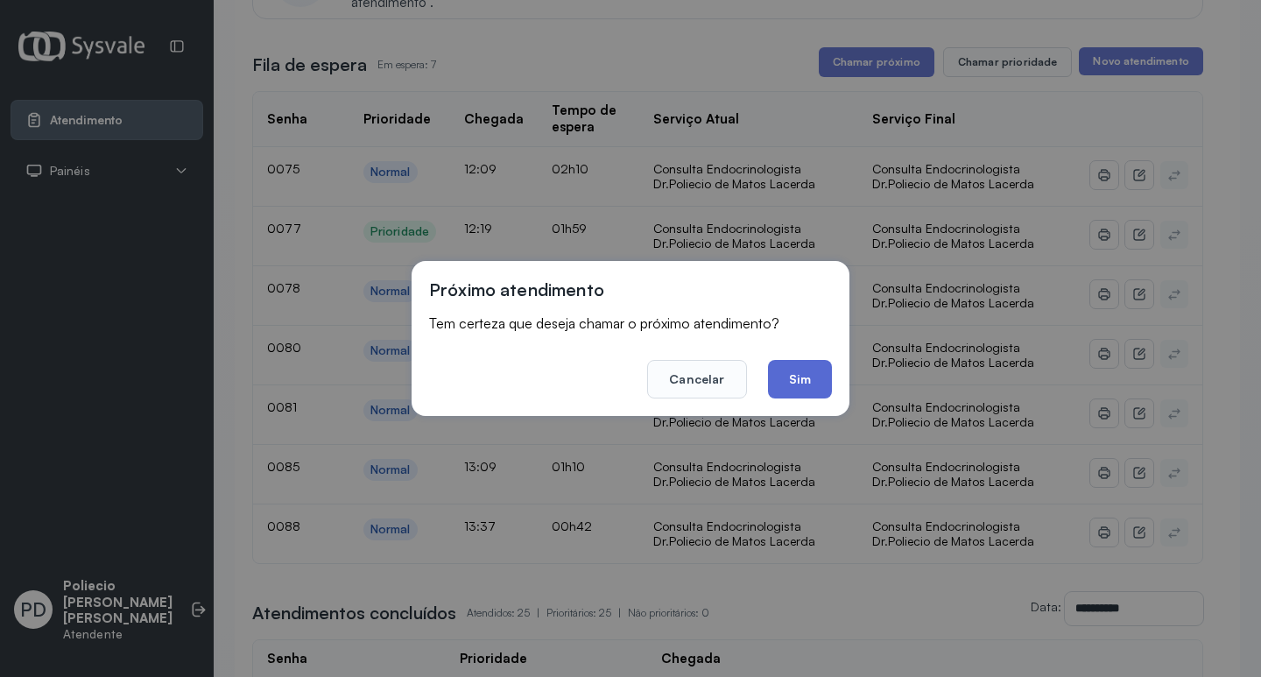
click at [795, 381] on button "Sim" at bounding box center [800, 379] width 64 height 39
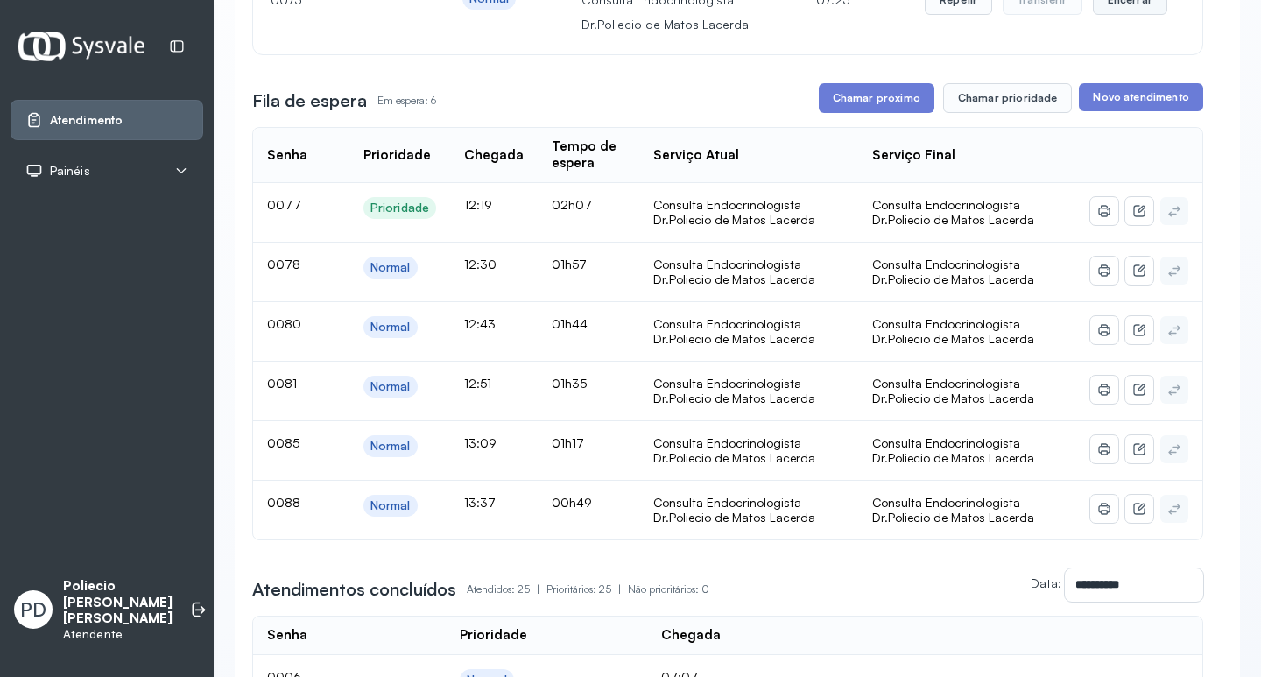
click at [1113, 4] on button "Encerrar" at bounding box center [1130, 0] width 74 height 30
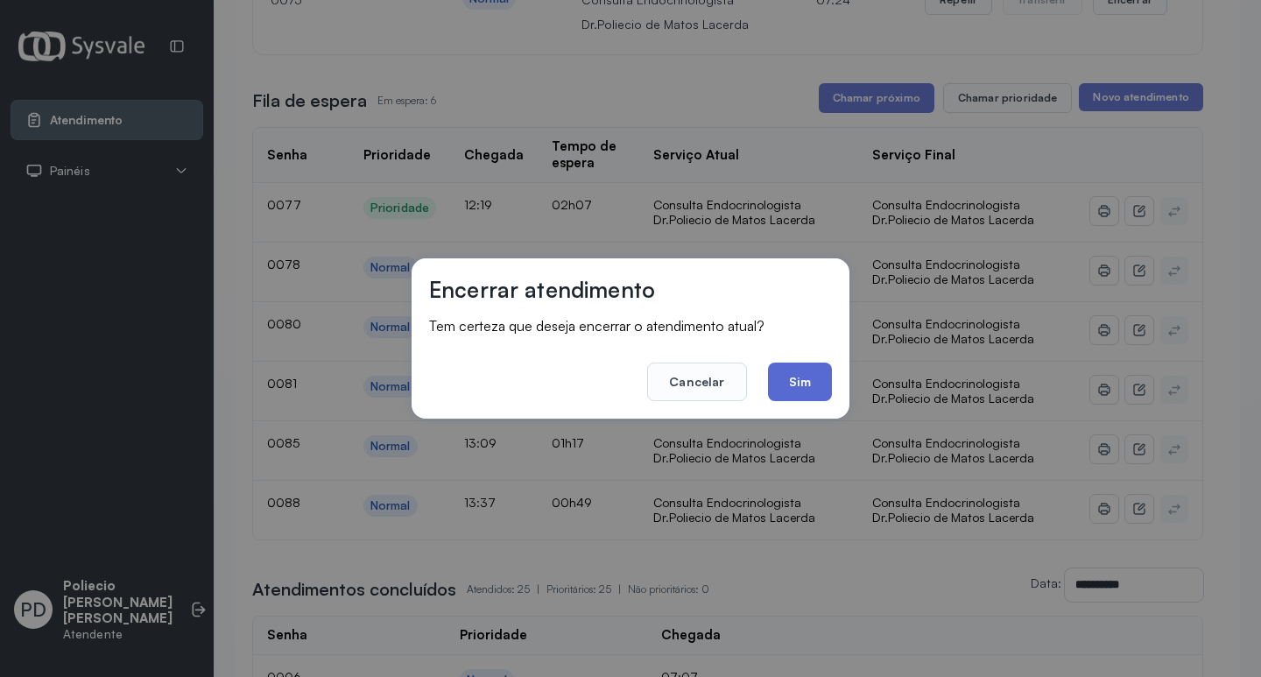
click at [801, 375] on button "Sim" at bounding box center [800, 382] width 64 height 39
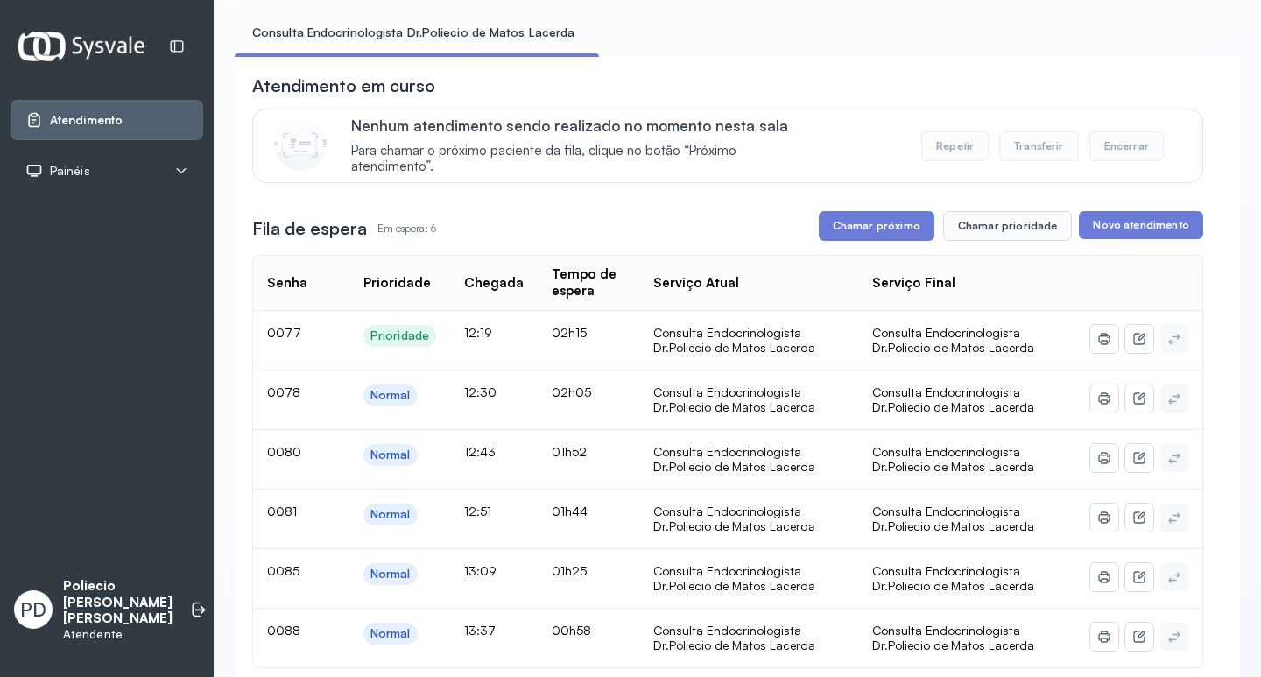
scroll to position [88, 0]
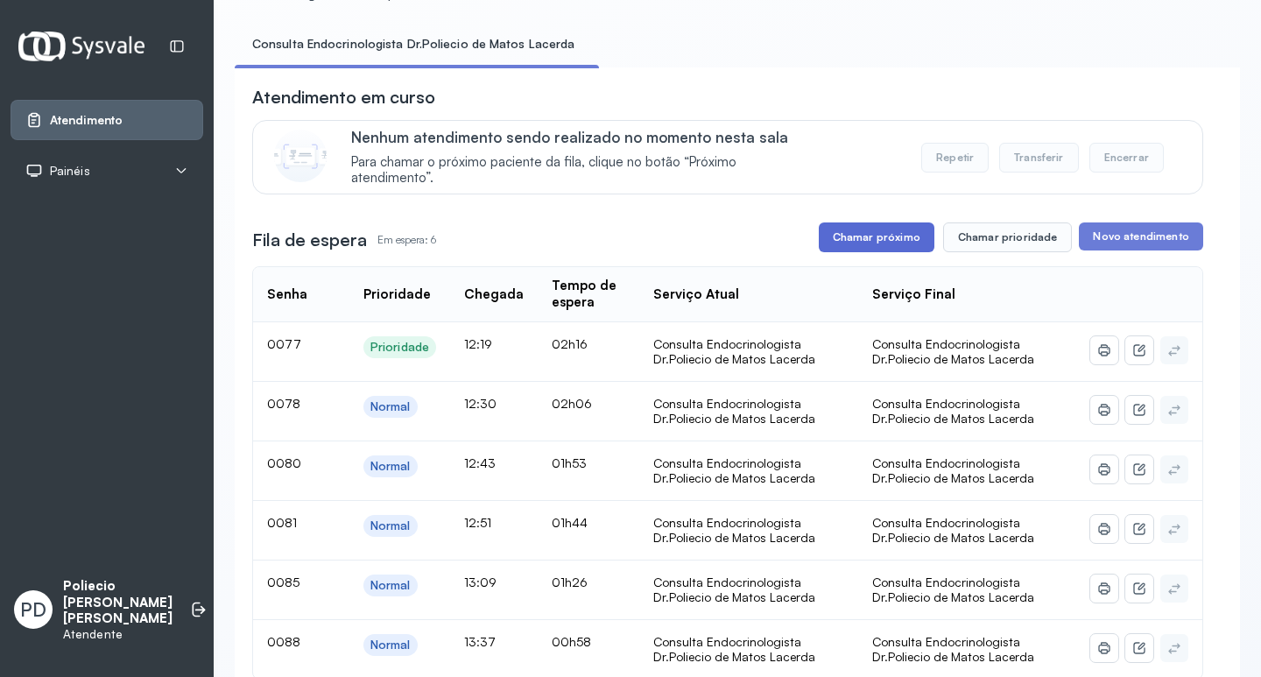
click at [863, 229] on button "Chamar próximo" at bounding box center [877, 237] width 116 height 30
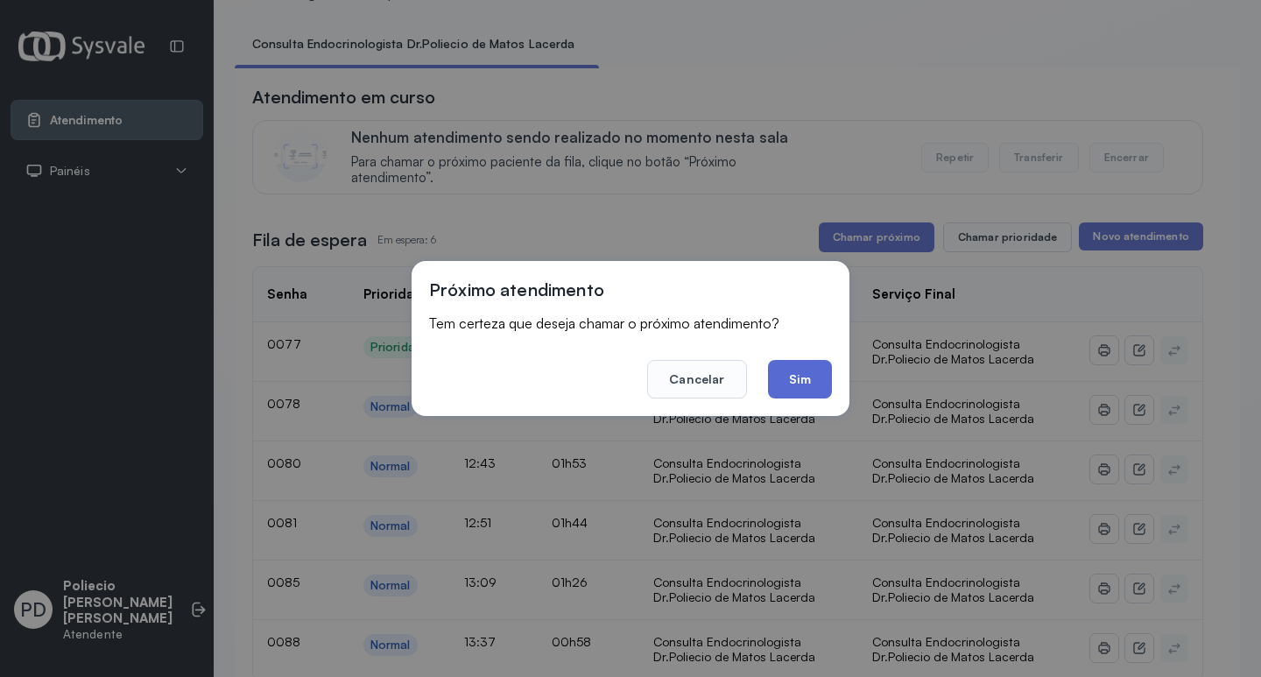
click at [812, 371] on button "Sim" at bounding box center [800, 379] width 64 height 39
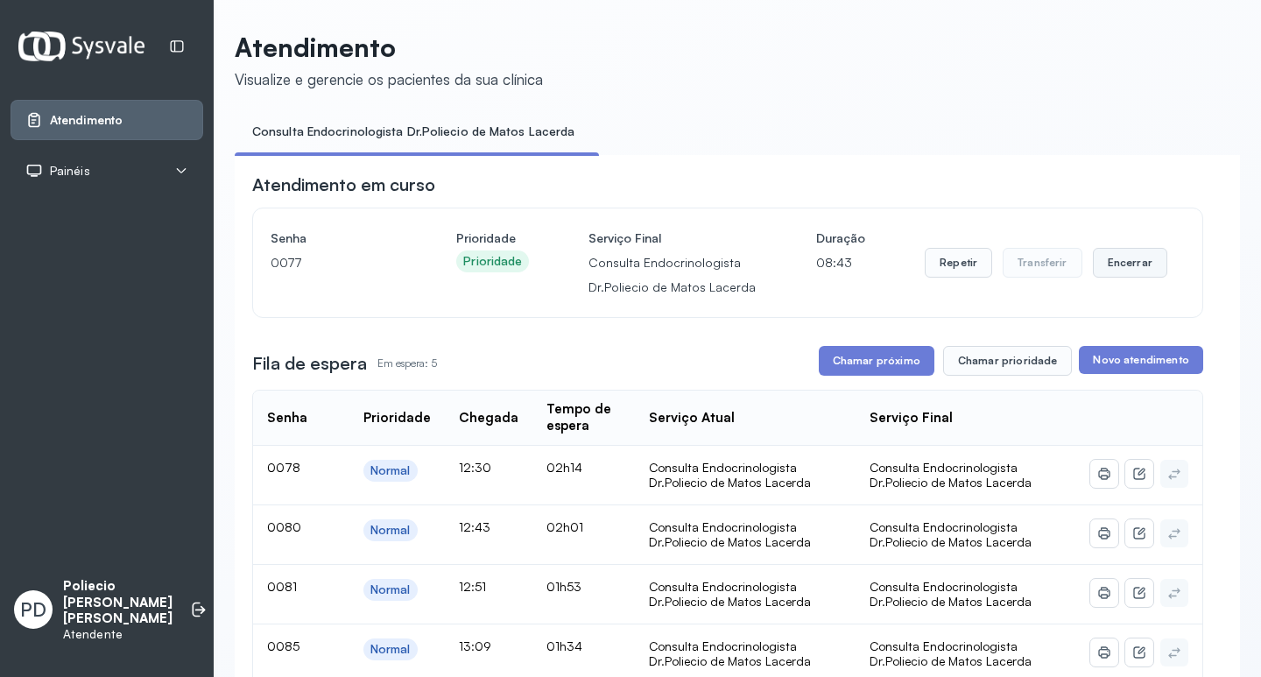
click at [1118, 263] on button "Encerrar" at bounding box center [1130, 263] width 74 height 30
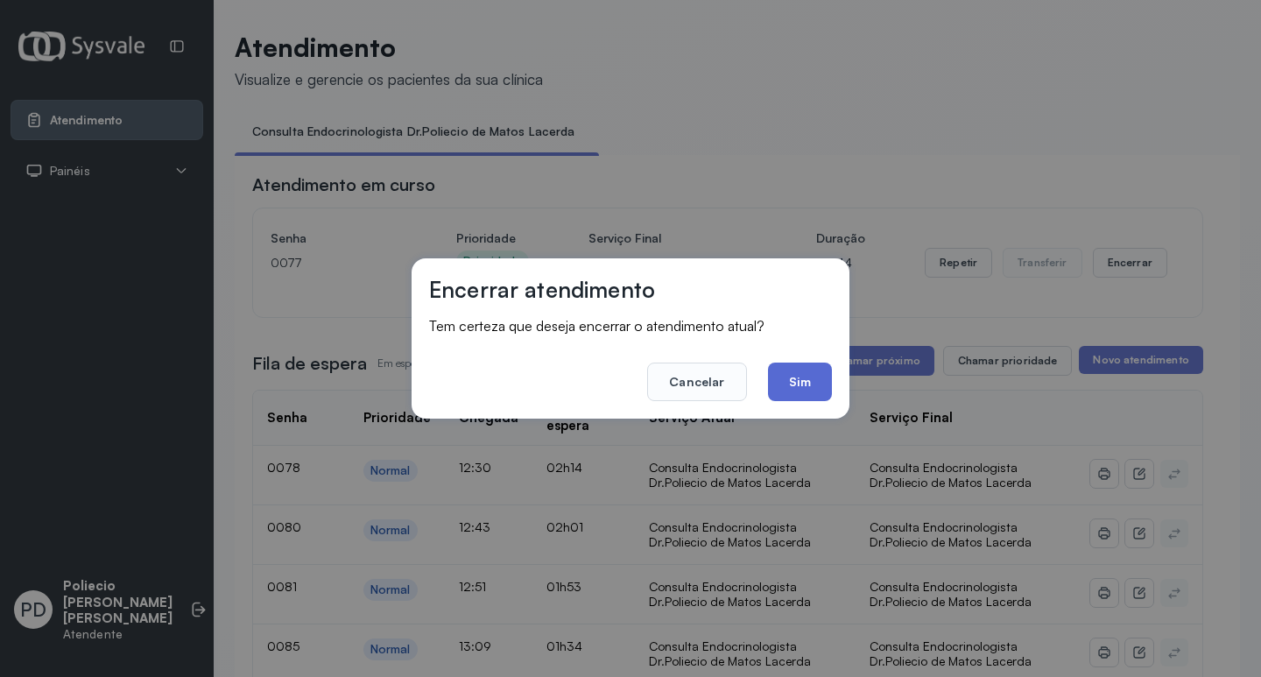
click at [790, 378] on button "Sim" at bounding box center [800, 382] width 64 height 39
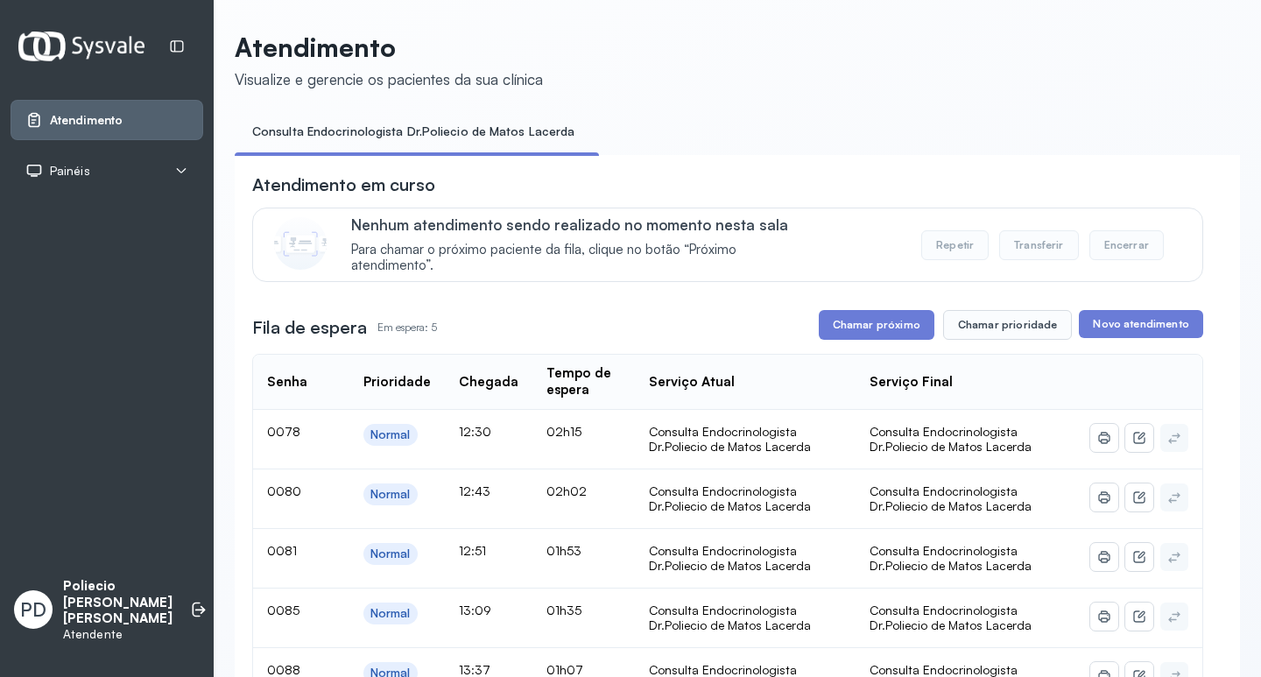
scroll to position [263, 0]
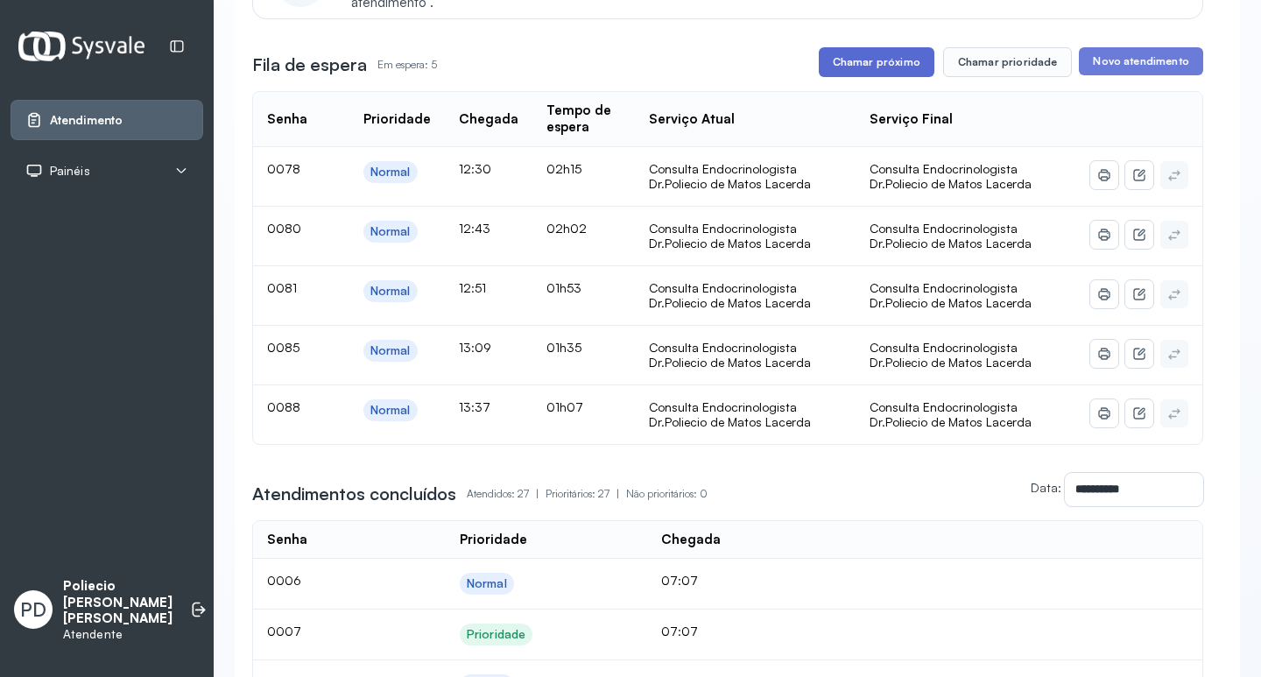
click at [853, 61] on button "Chamar próximo" at bounding box center [877, 62] width 116 height 30
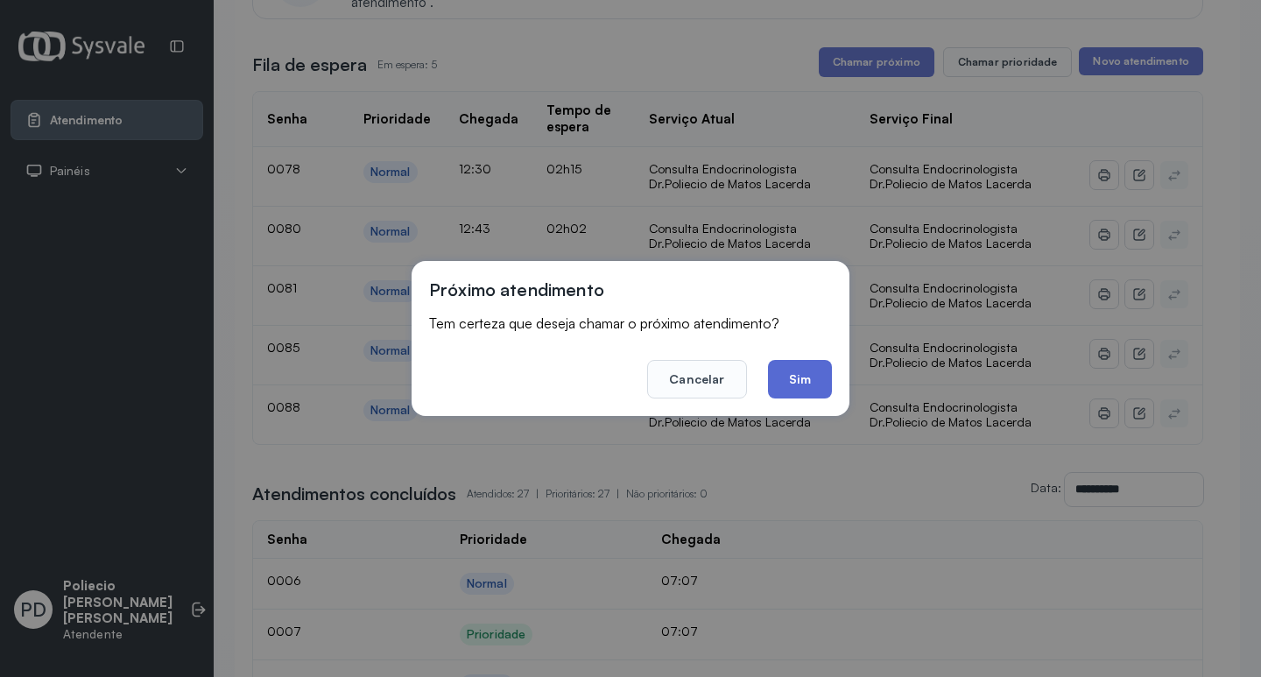
click at [789, 374] on button "Sim" at bounding box center [800, 379] width 64 height 39
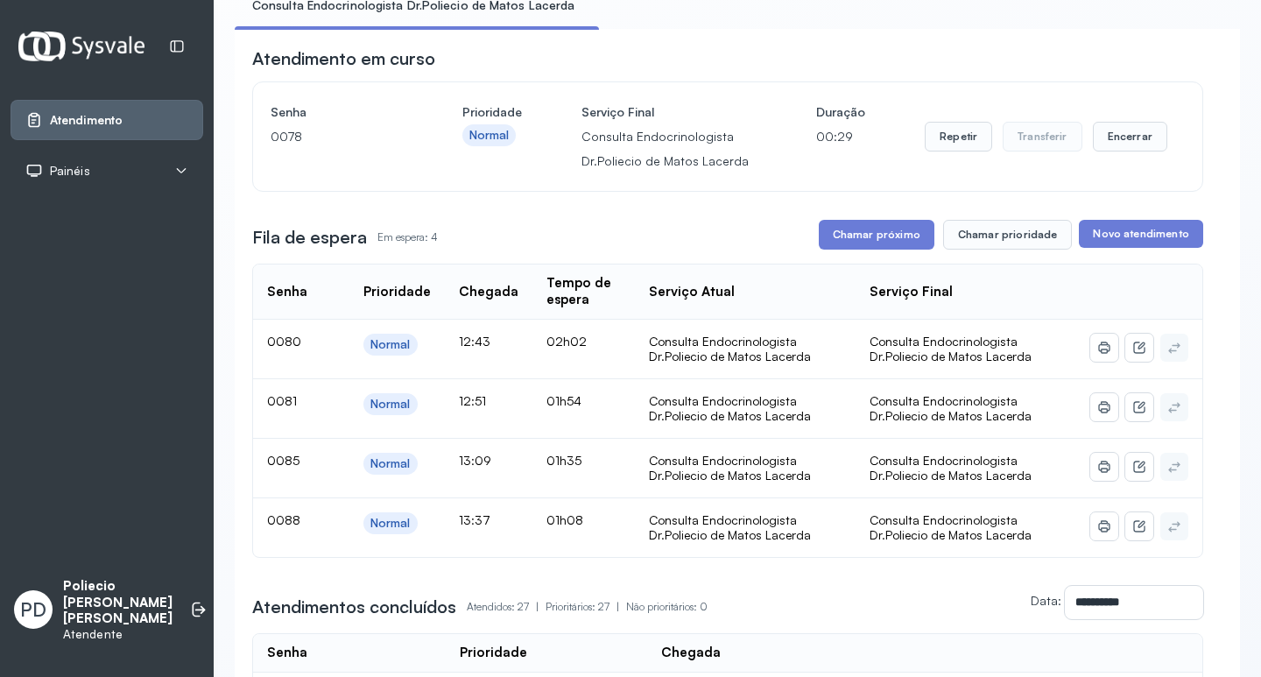
scroll to position [88, 0]
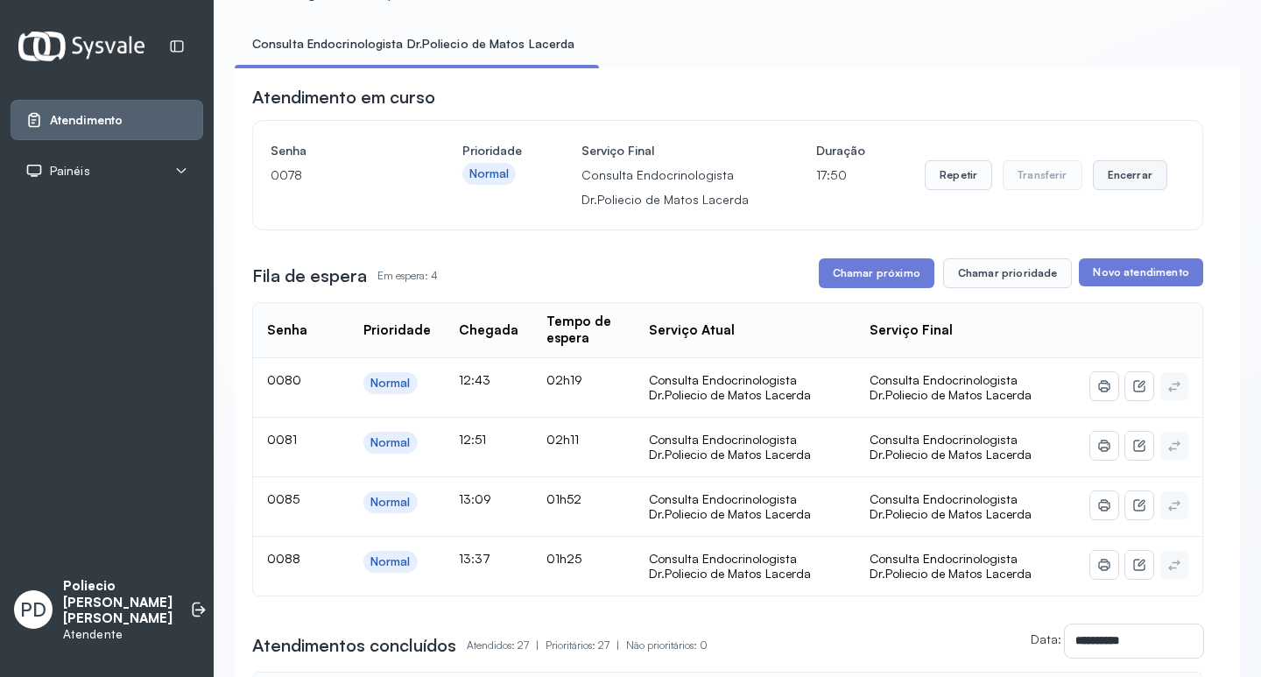
click at [1144, 181] on button "Encerrar" at bounding box center [1130, 175] width 74 height 30
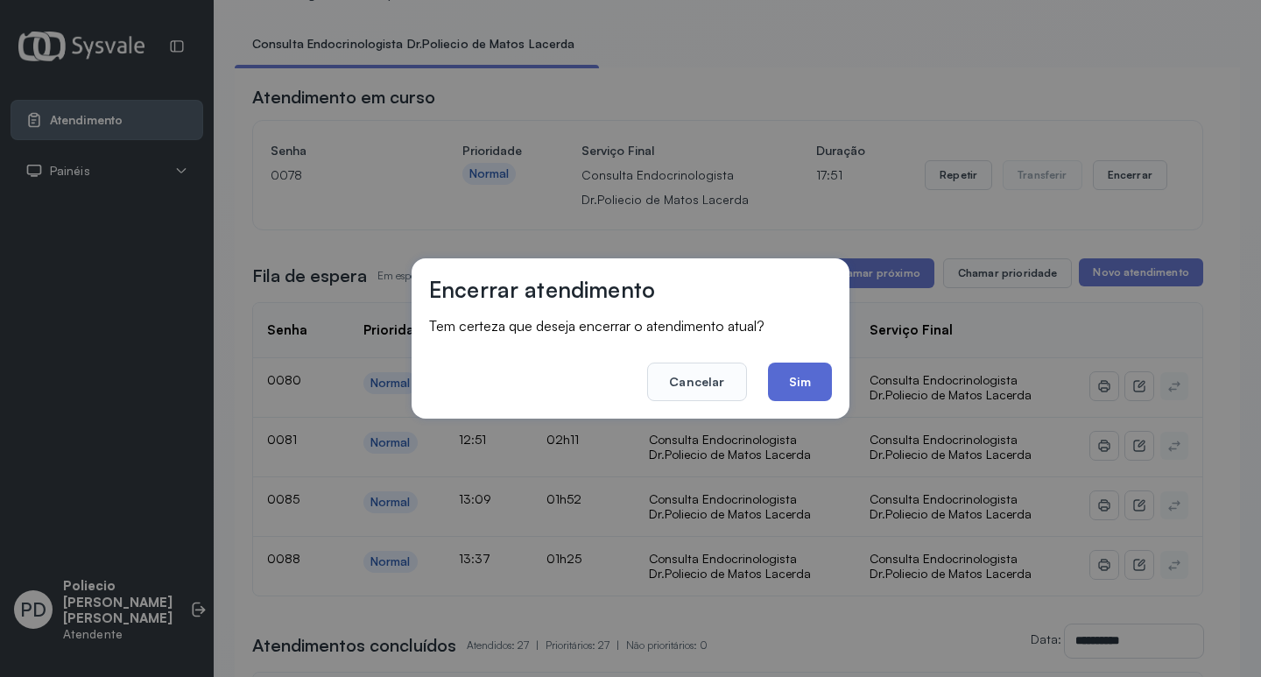
click at [797, 381] on button "Sim" at bounding box center [800, 382] width 64 height 39
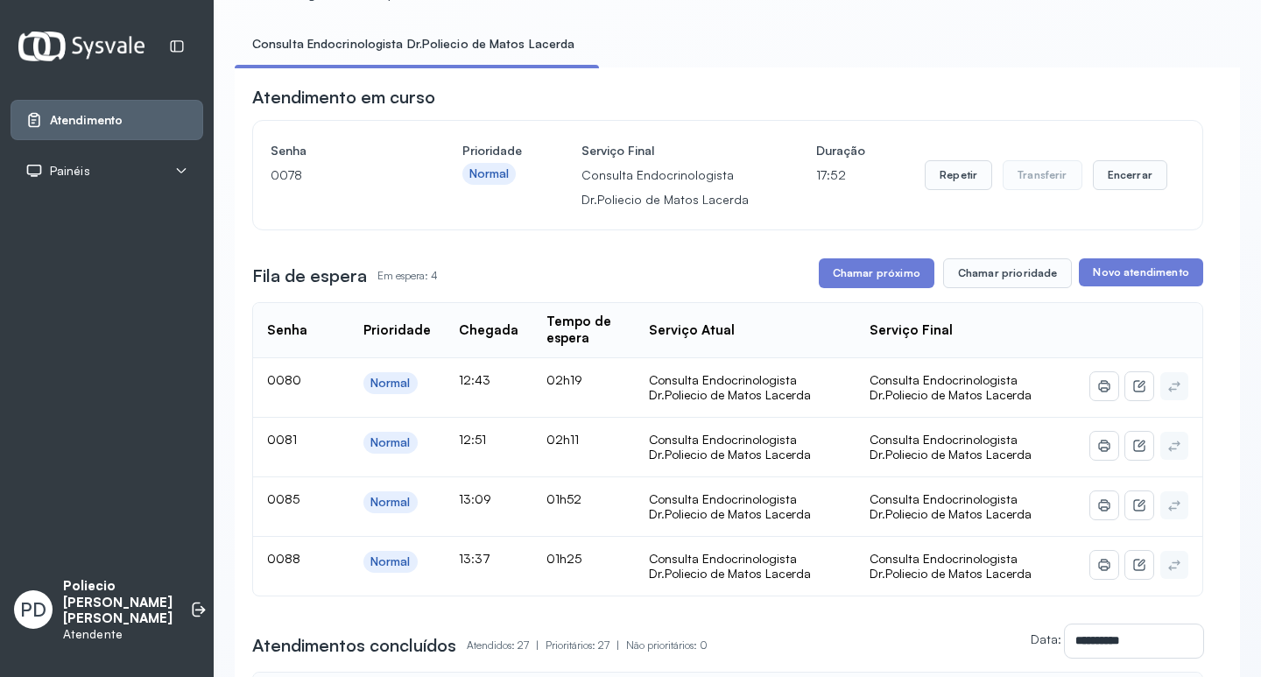
scroll to position [0, 0]
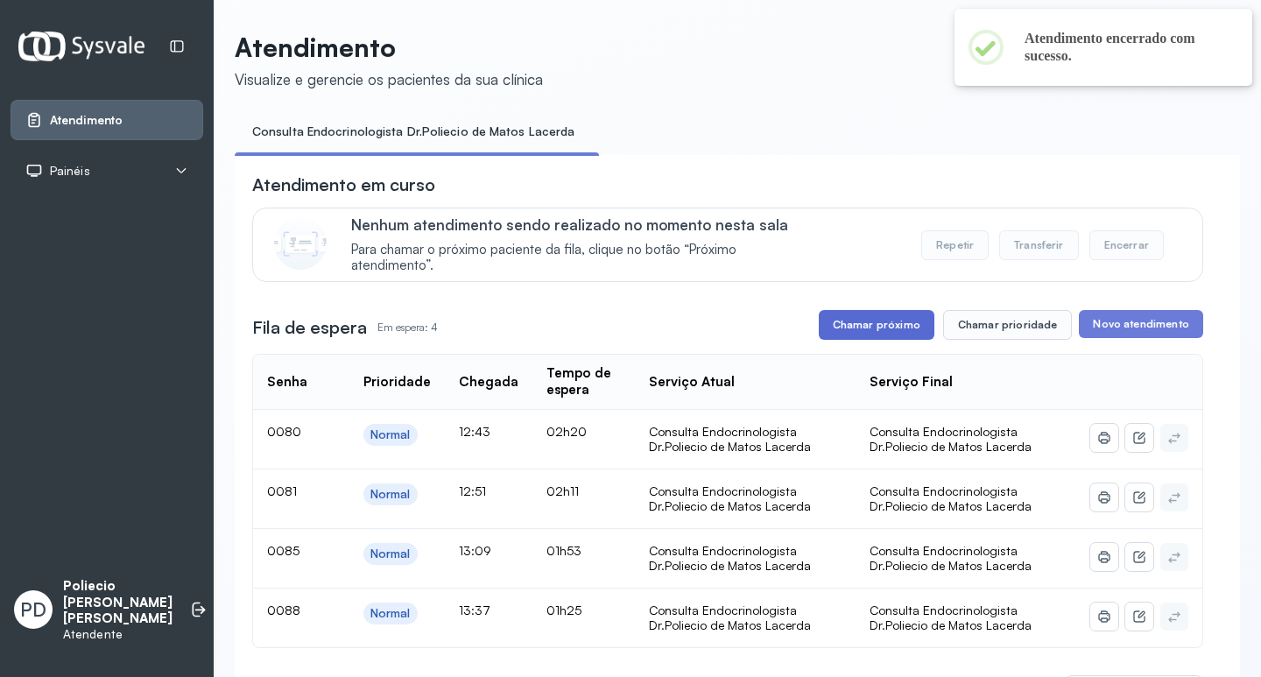
click at [864, 321] on button "Chamar próximo" at bounding box center [877, 325] width 116 height 30
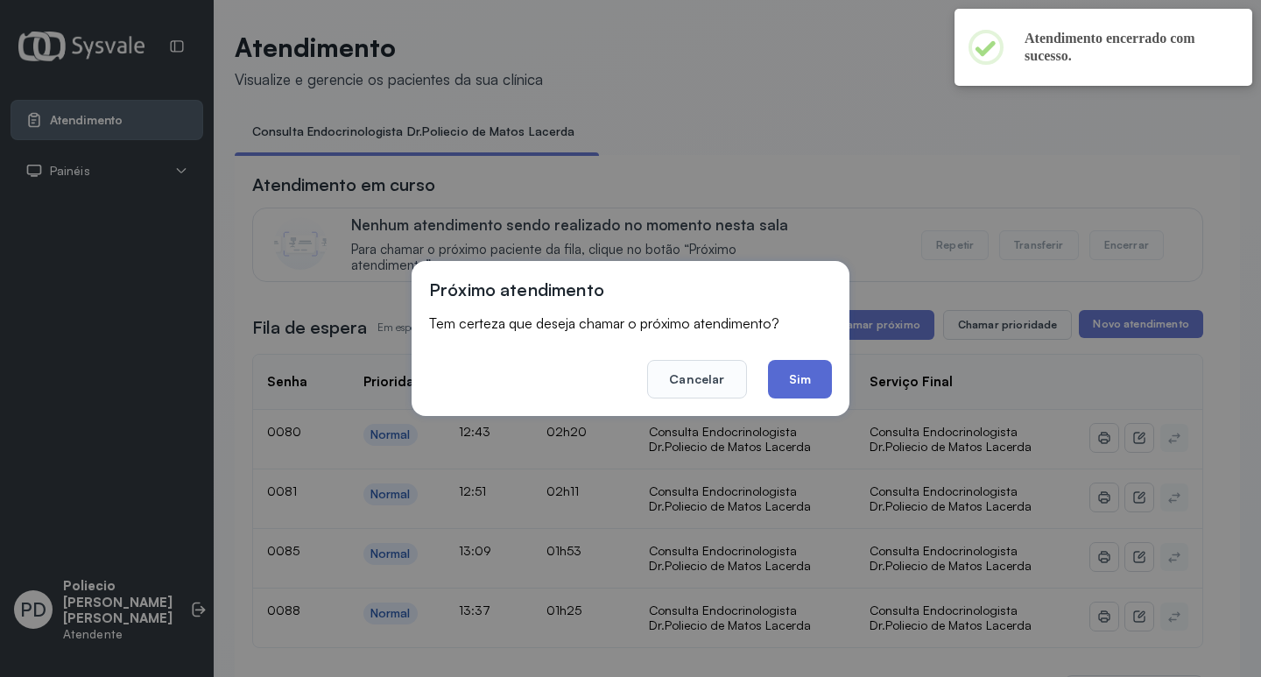
click at [811, 380] on button "Sim" at bounding box center [800, 379] width 64 height 39
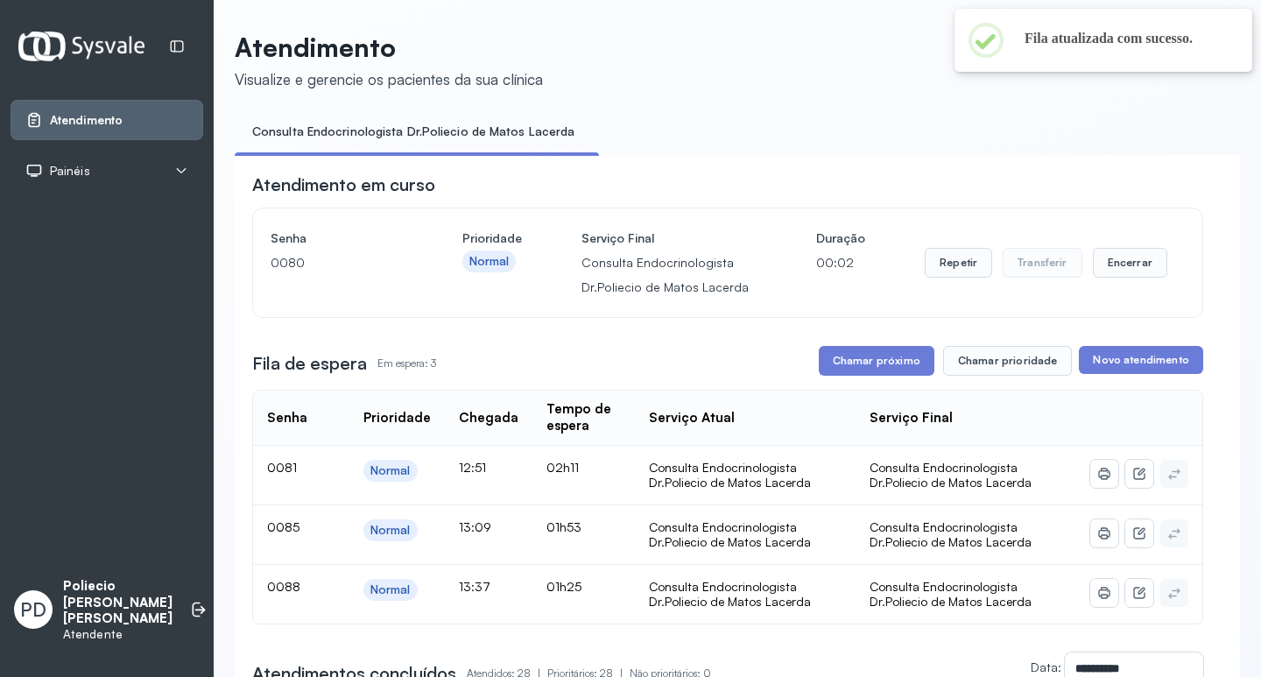
scroll to position [88, 0]
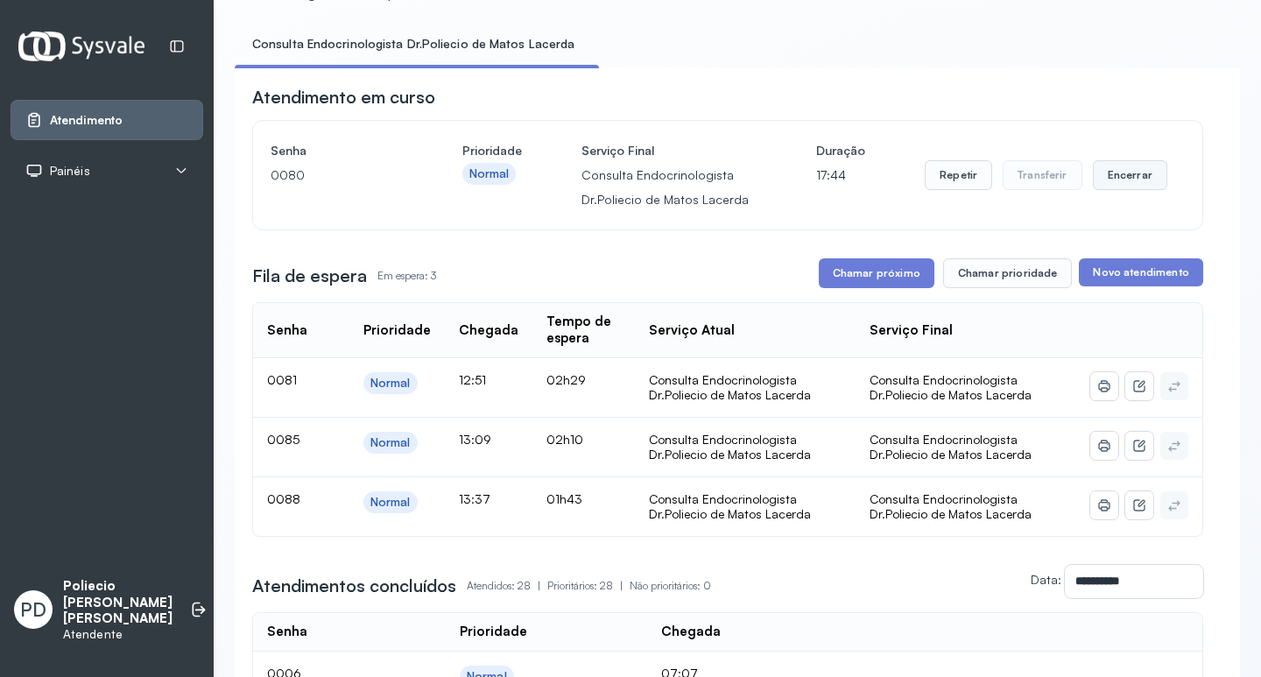
click at [1117, 176] on button "Encerrar" at bounding box center [1130, 175] width 74 height 30
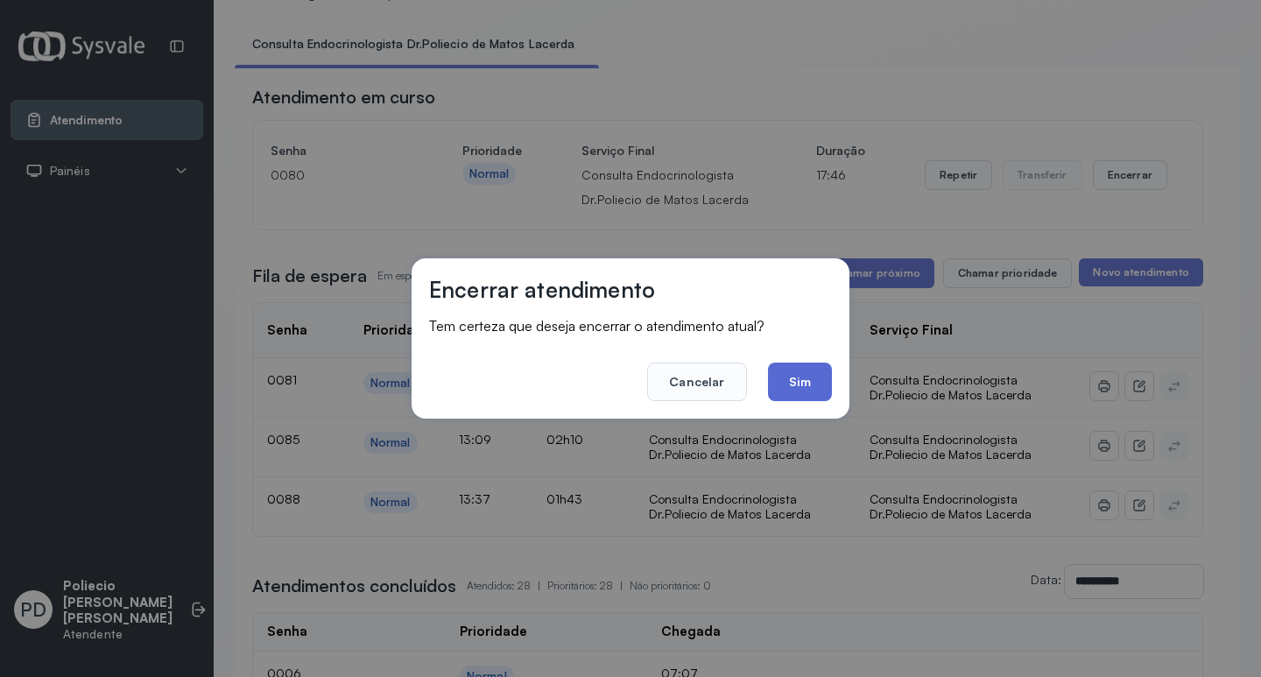
click at [789, 375] on button "Sim" at bounding box center [800, 382] width 64 height 39
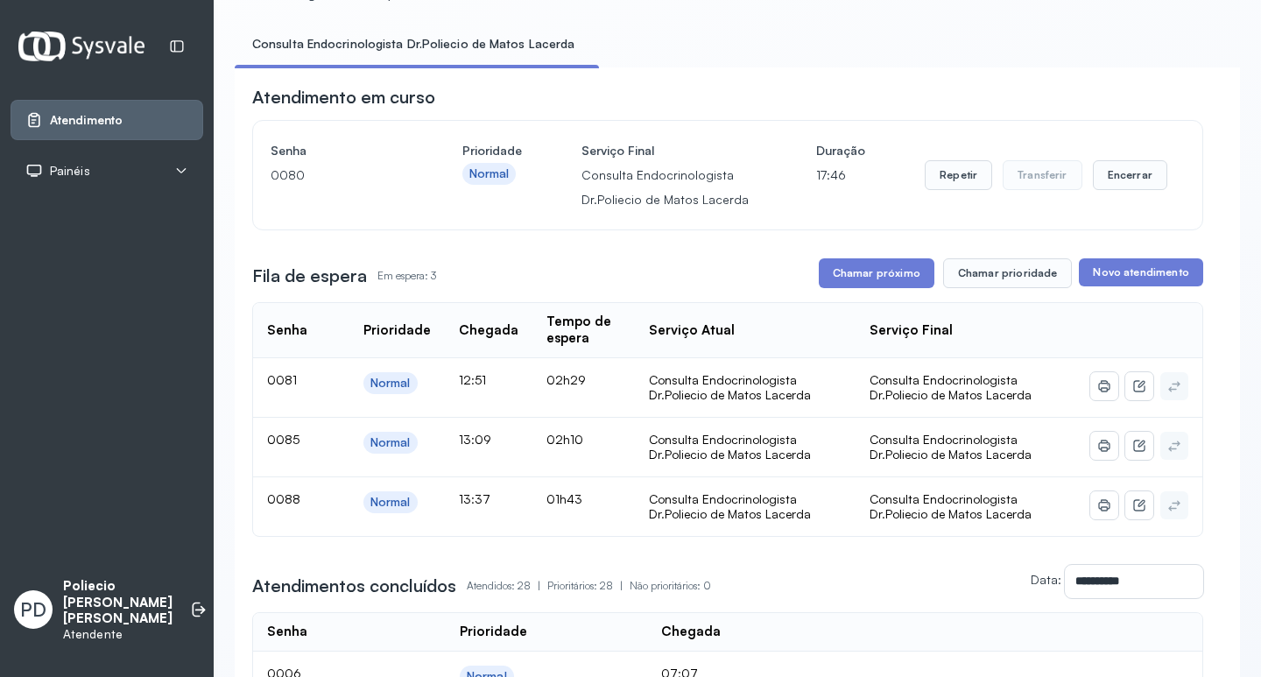
scroll to position [0, 0]
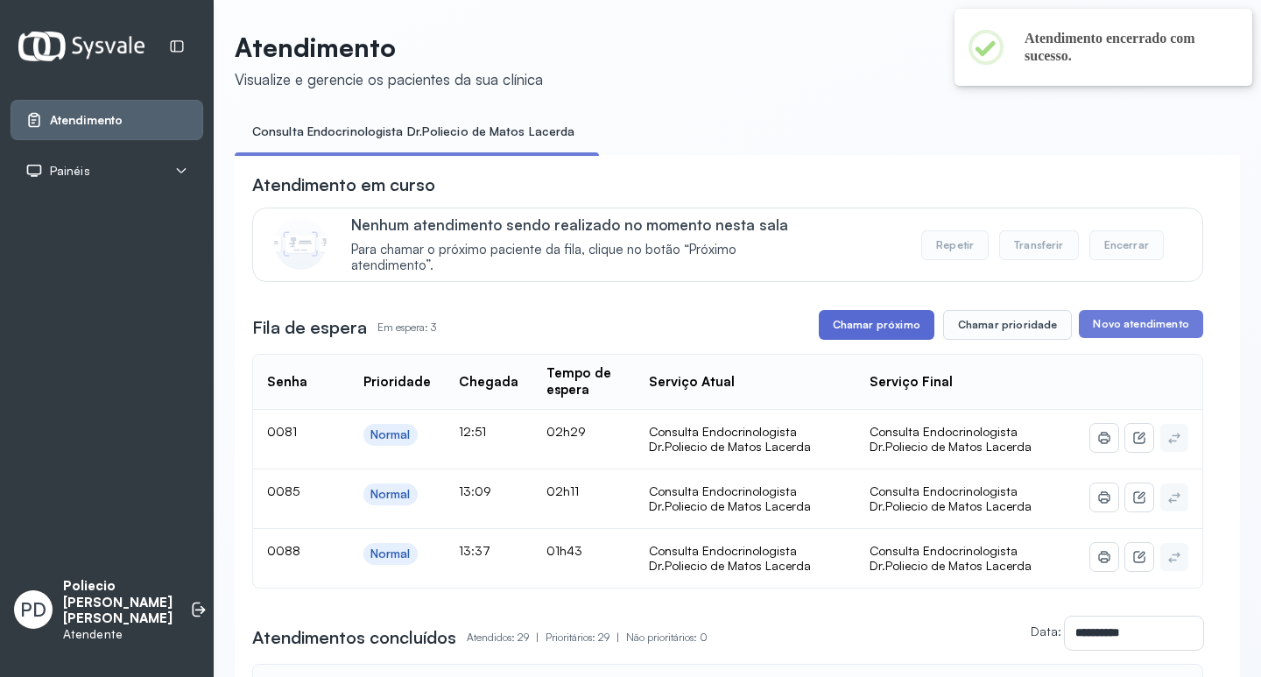
click at [864, 323] on button "Chamar próximo" at bounding box center [877, 325] width 116 height 30
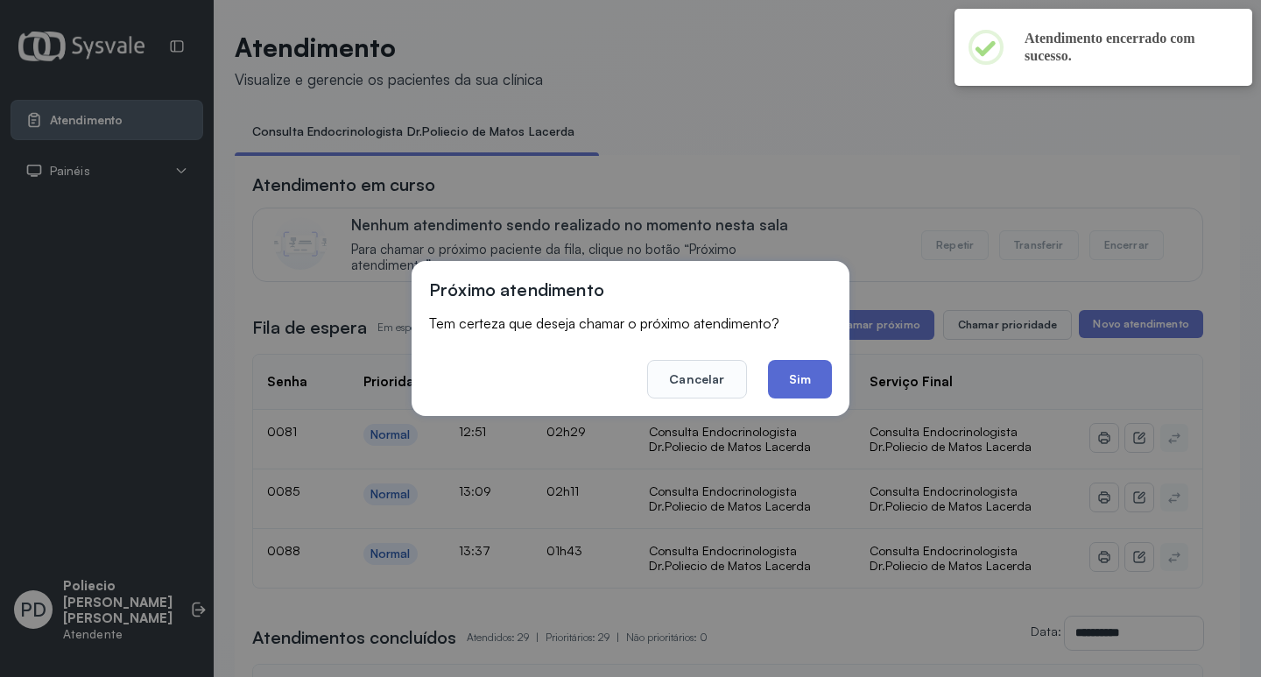
click at [789, 367] on button "Sim" at bounding box center [800, 379] width 64 height 39
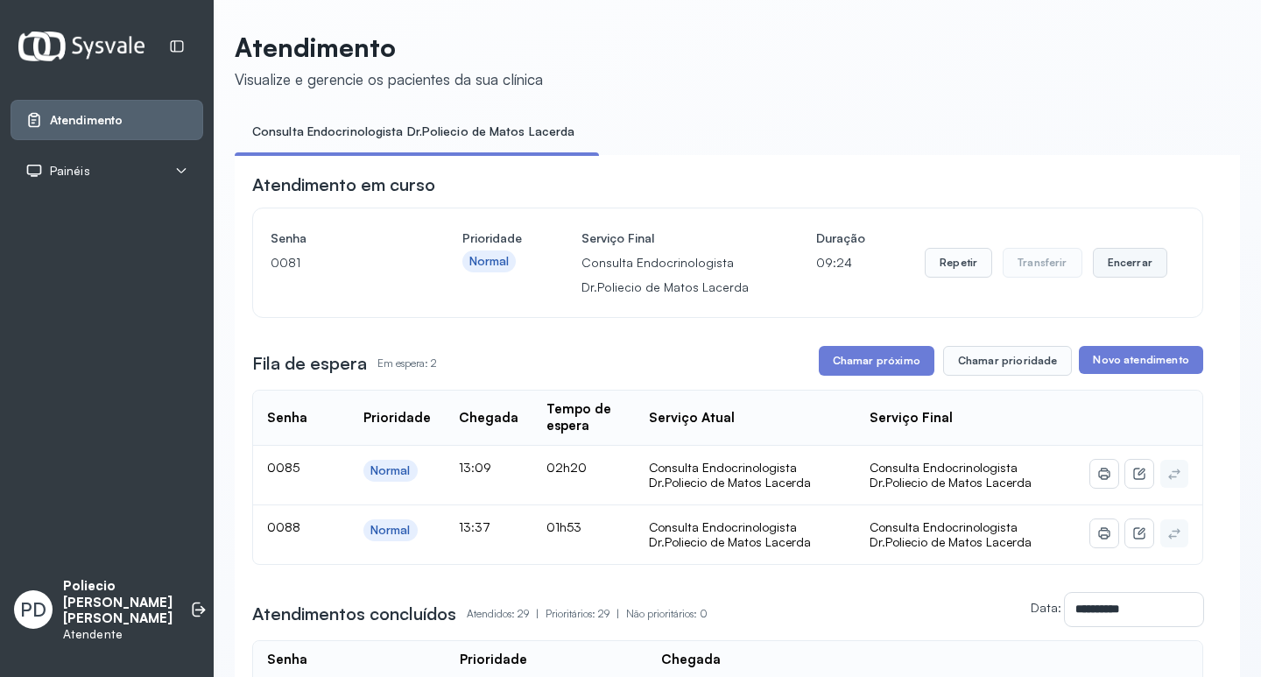
click at [1107, 260] on button "Encerrar" at bounding box center [1130, 263] width 74 height 30
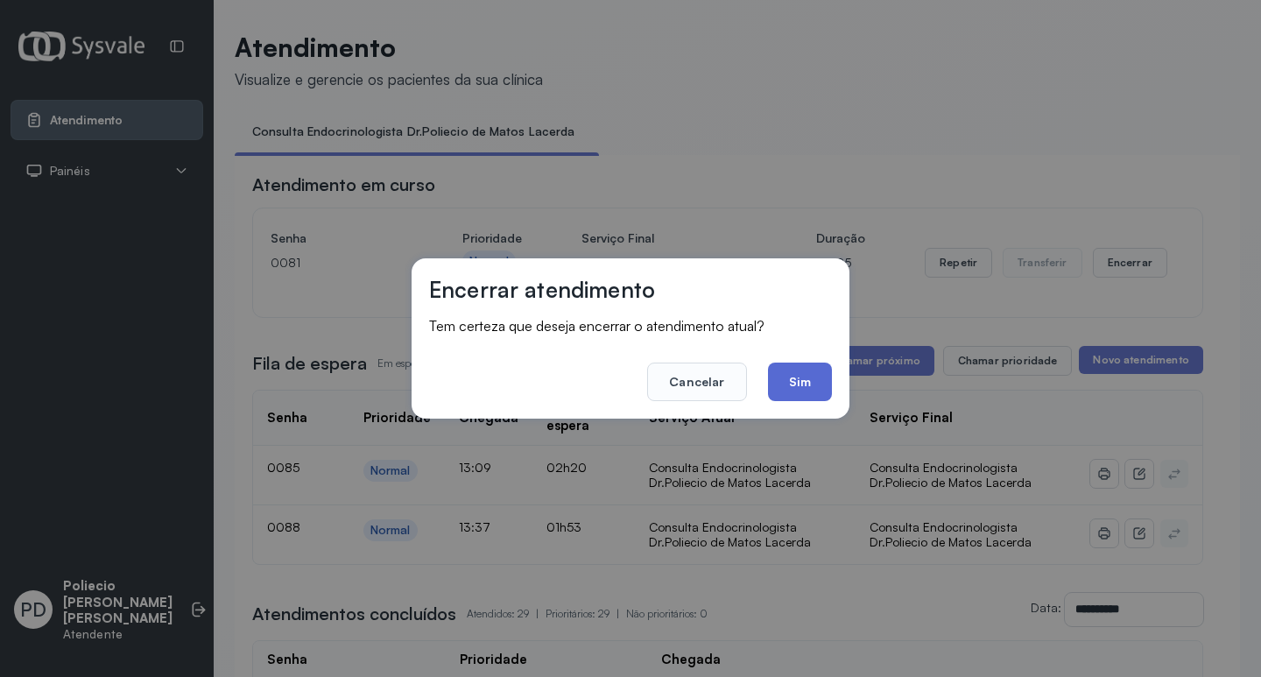
click at [801, 383] on button "Sim" at bounding box center [800, 382] width 64 height 39
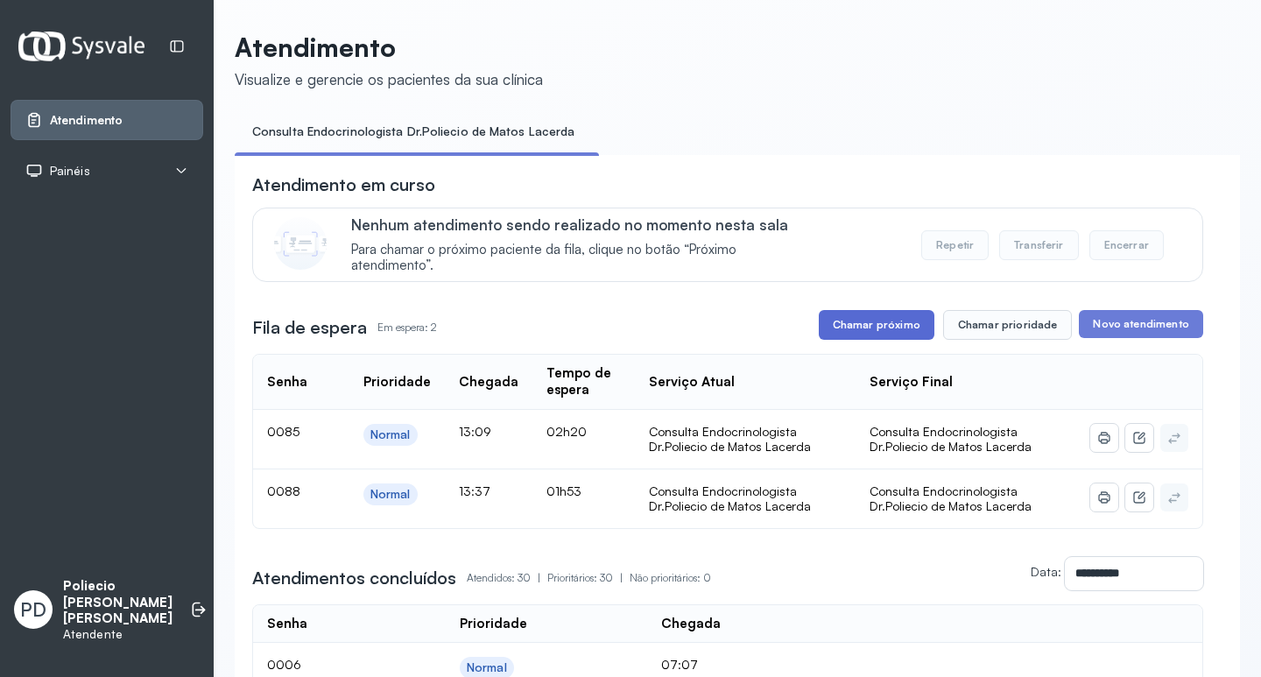
click at [865, 323] on button "Chamar próximo" at bounding box center [877, 325] width 116 height 30
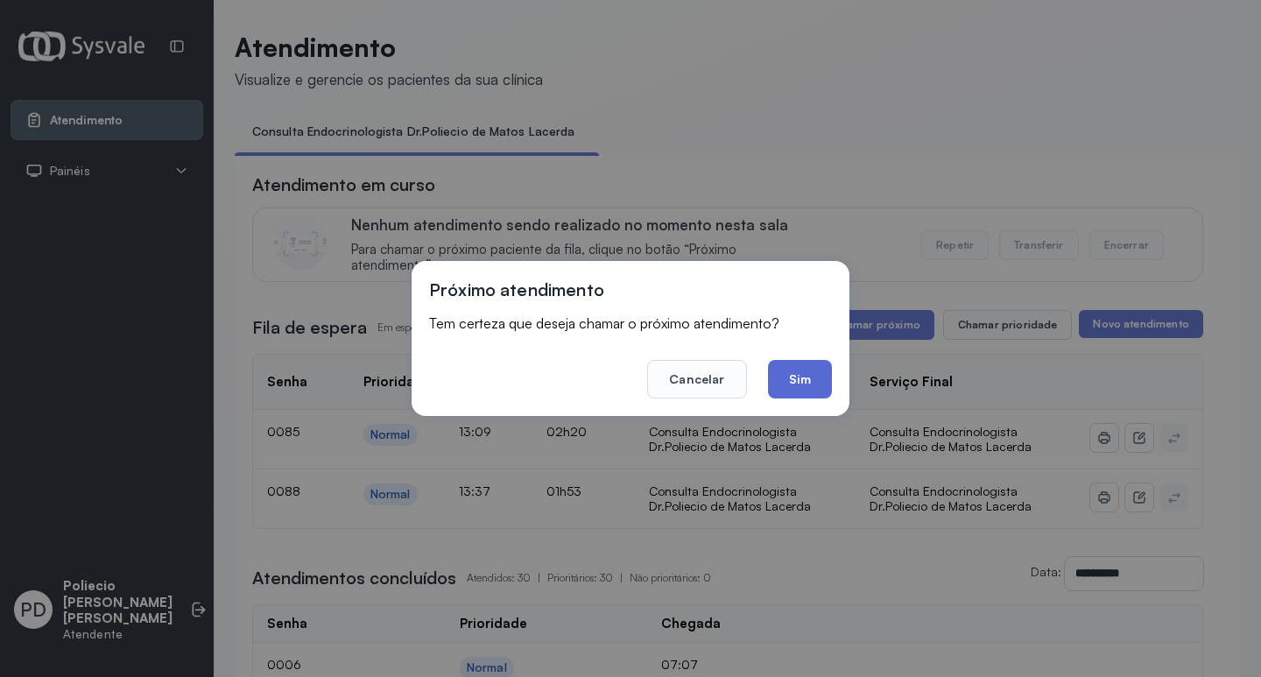
click at [804, 366] on button "Sim" at bounding box center [800, 379] width 64 height 39
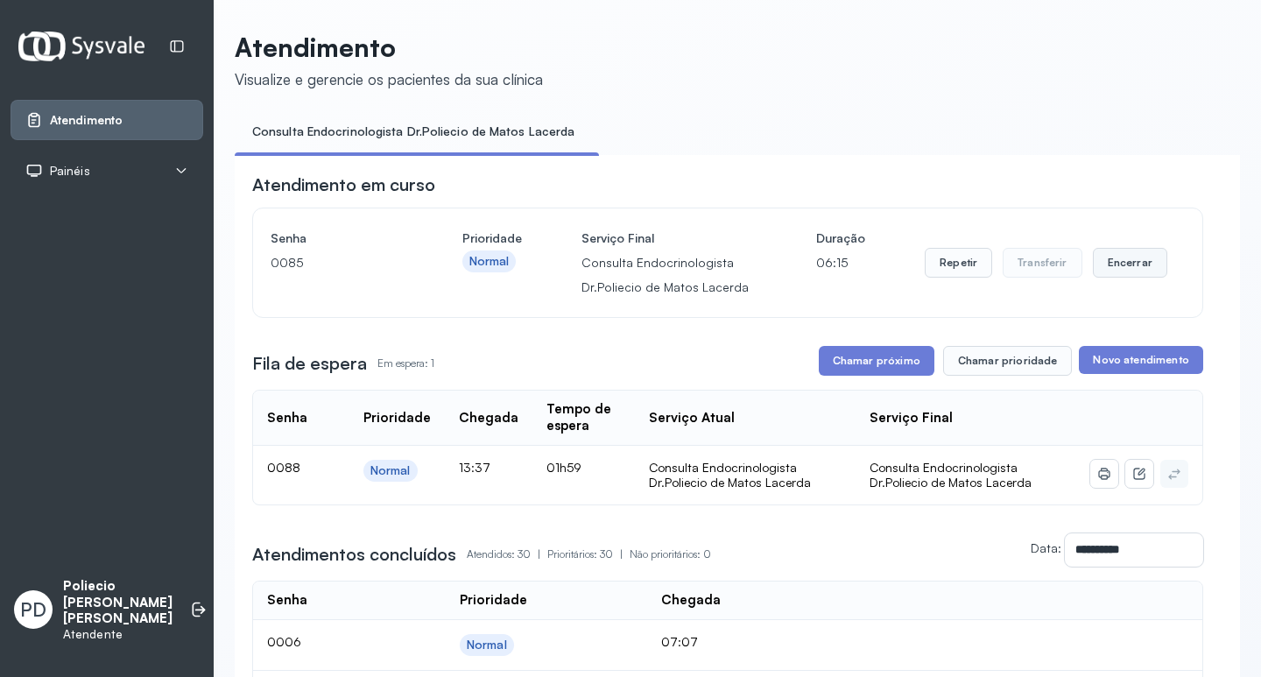
click at [1132, 273] on button "Encerrar" at bounding box center [1130, 263] width 74 height 30
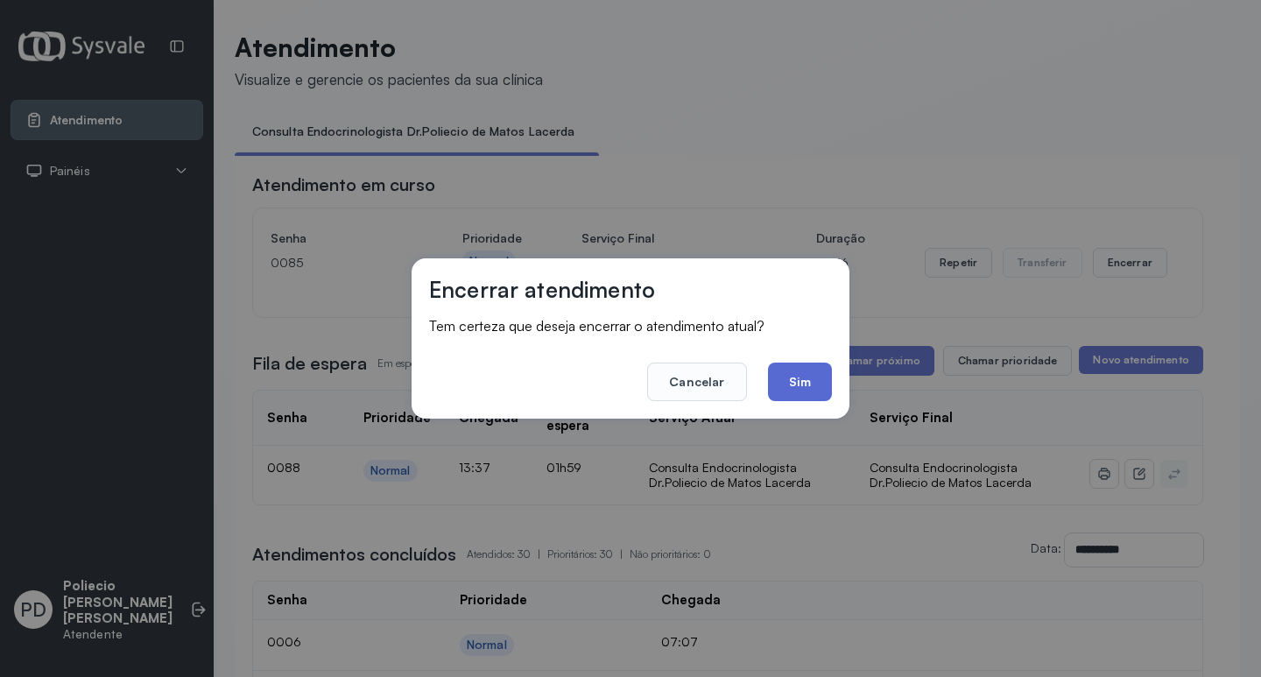
click at [810, 383] on button "Sim" at bounding box center [800, 382] width 64 height 39
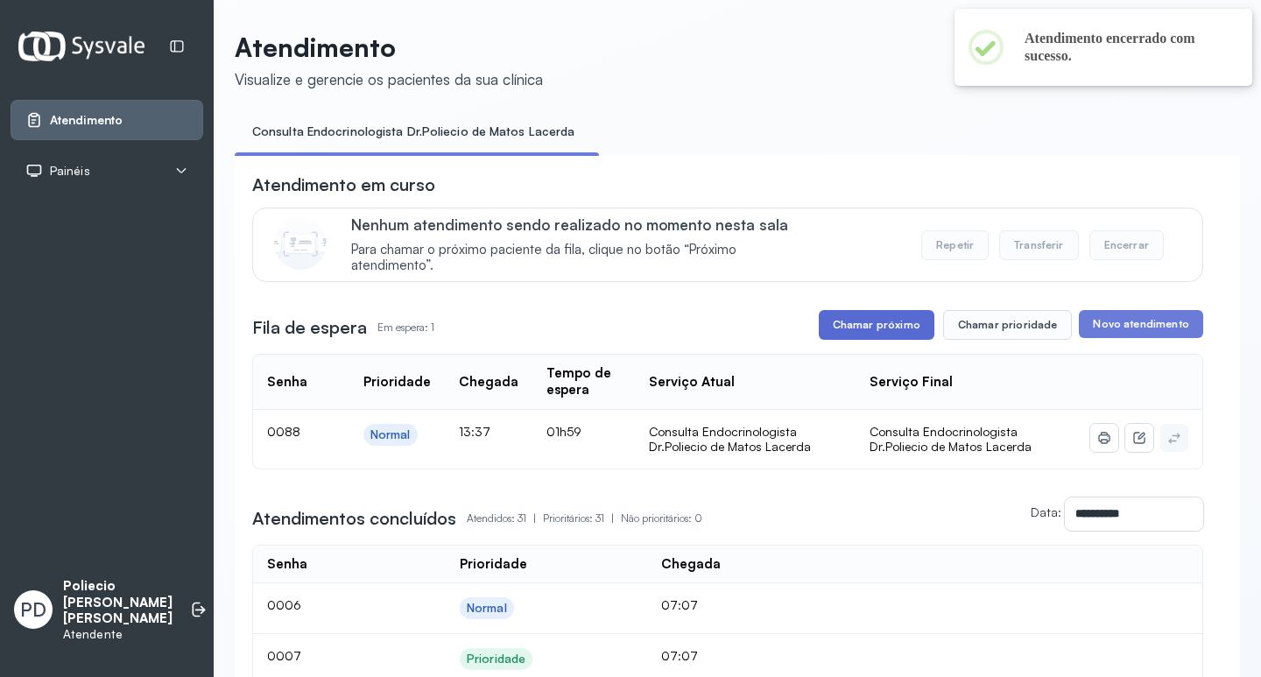
click at [885, 330] on button "Chamar próximo" at bounding box center [877, 325] width 116 height 30
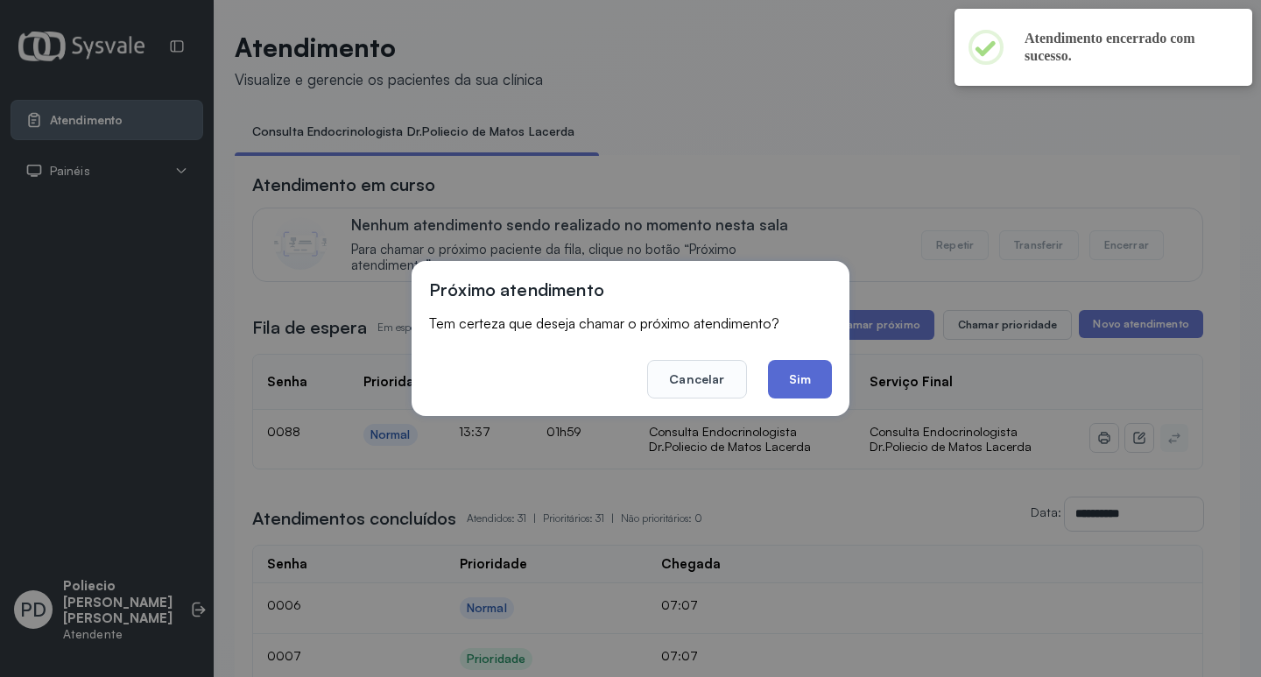
click at [814, 364] on button "Sim" at bounding box center [800, 379] width 64 height 39
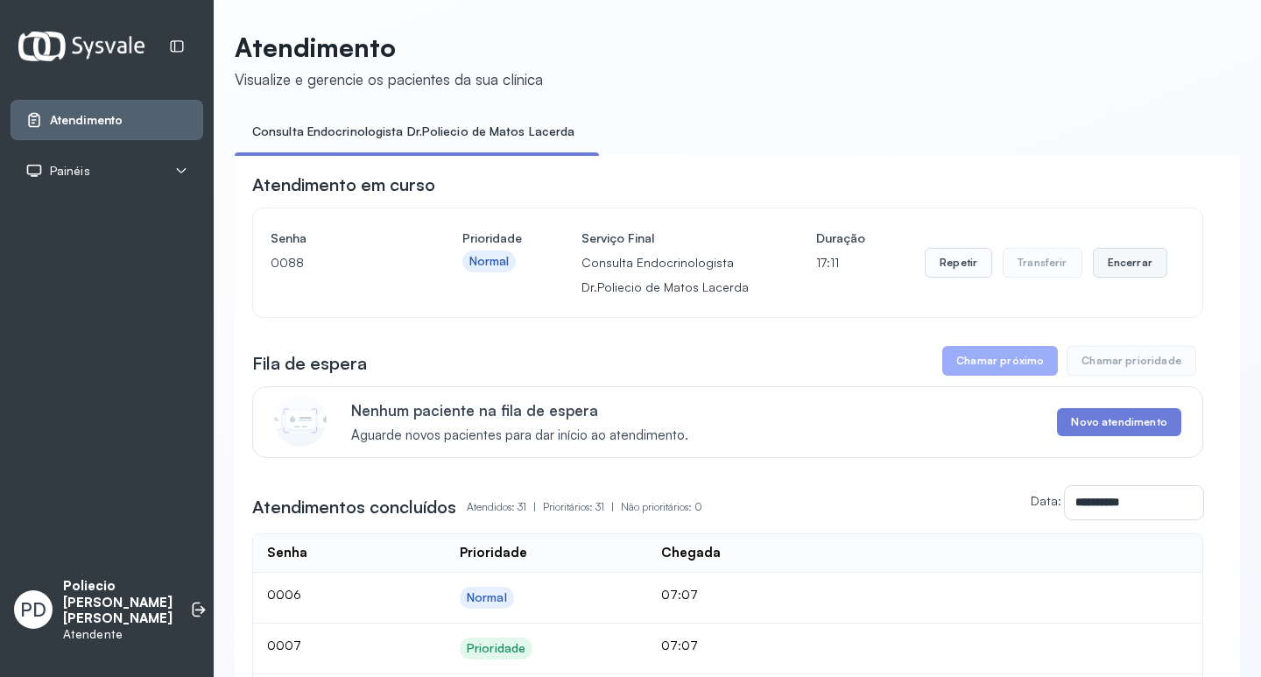
click at [1120, 270] on button "Encerrar" at bounding box center [1130, 263] width 74 height 30
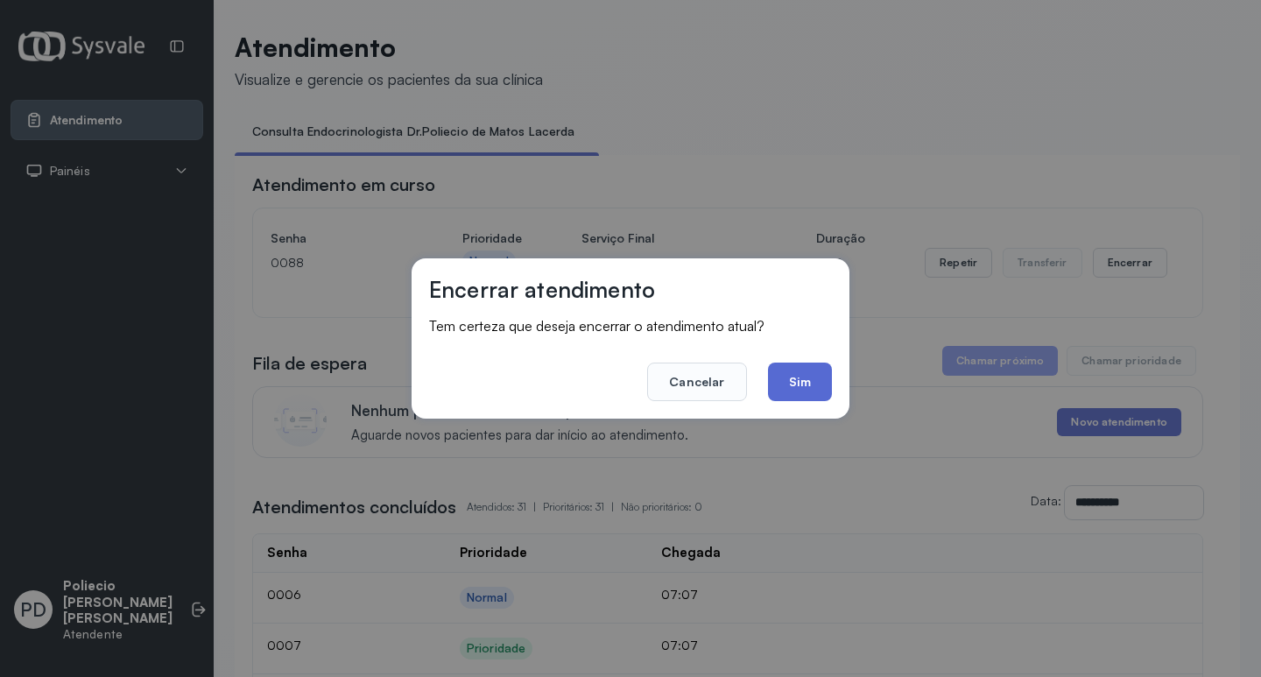
click at [790, 384] on button "Sim" at bounding box center [800, 382] width 64 height 39
